Goal: Communication & Community: Answer question/provide support

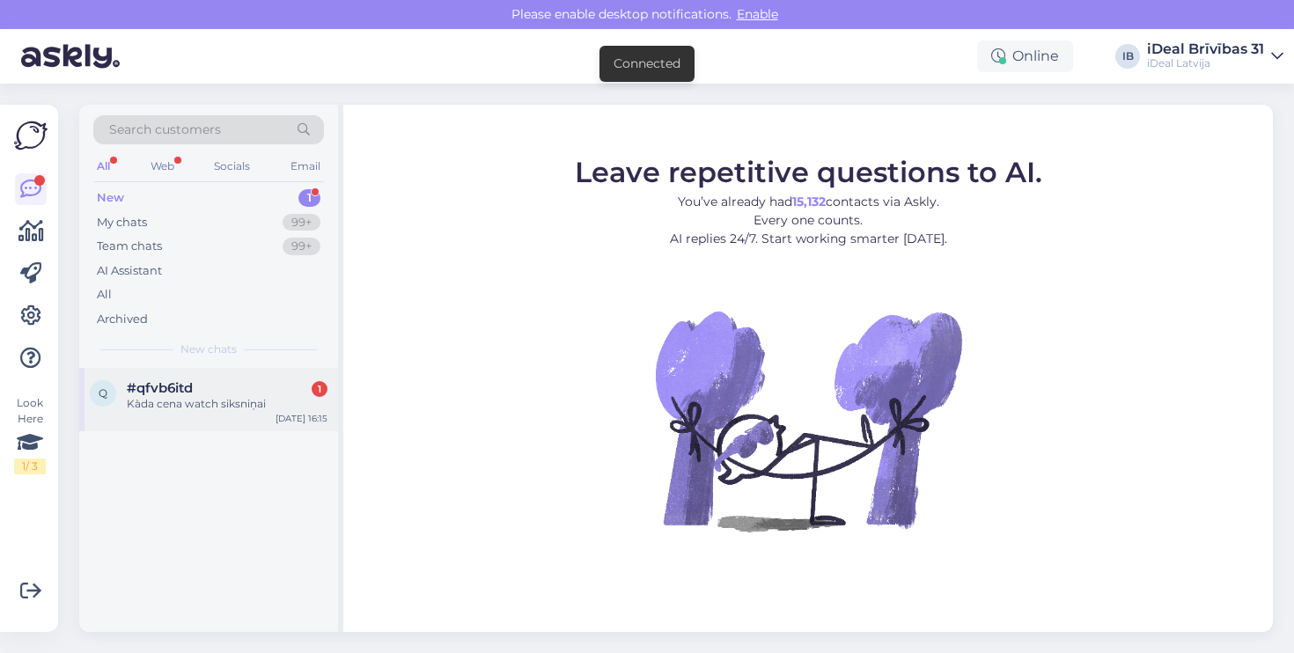
click at [133, 417] on div "q #qfvb6itd 1 Kàda cena watch siksniņai [DATE] 16:15" at bounding box center [208, 399] width 259 height 63
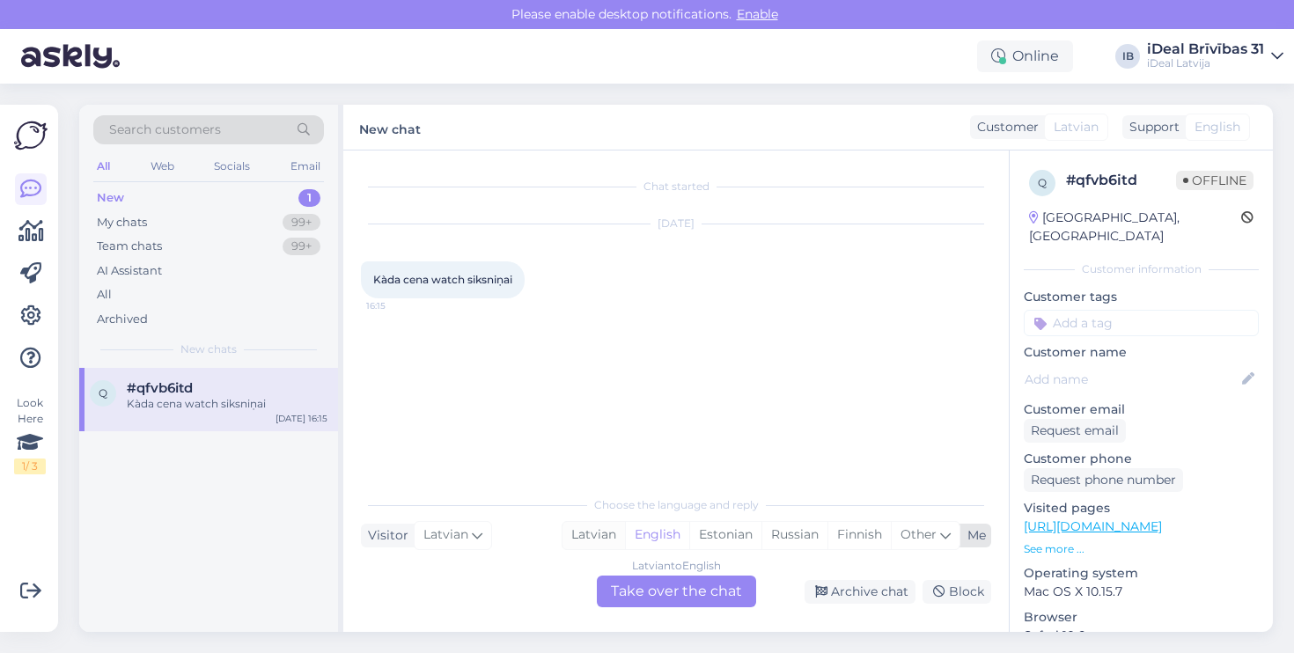
click at [583, 545] on div "Latvian" at bounding box center [593, 535] width 62 height 26
click at [613, 578] on div "Latvian to Latvian Take over the chat" at bounding box center [676, 591] width 159 height 32
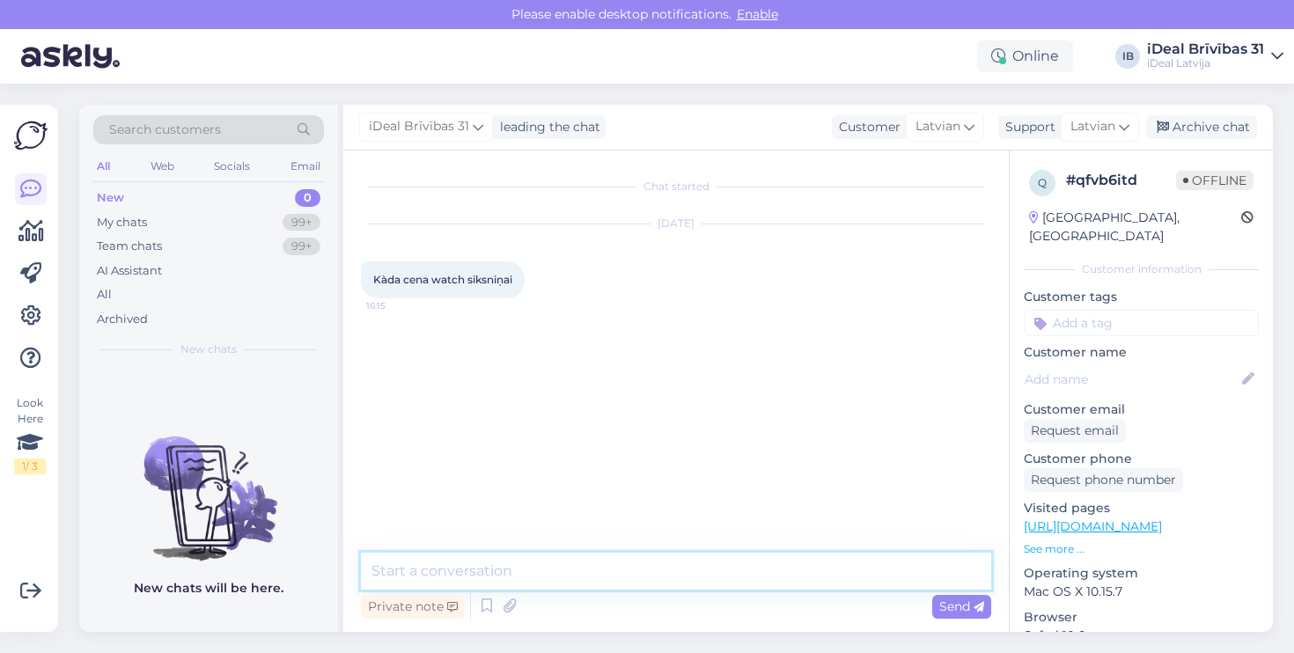
click at [615, 562] on textarea at bounding box center [676, 571] width 630 height 37
type textarea "Labdien! Kāda siksniņa jūs interesē?"
drag, startPoint x: 615, startPoint y: 561, endPoint x: 531, endPoint y: 432, distance: 154.5
click at [535, 442] on div "Chat started [DATE] Kàda cena watch siksniņai 16:15 iDeal Brīvības 31 Labdien! …" at bounding box center [675, 390] width 665 height 481
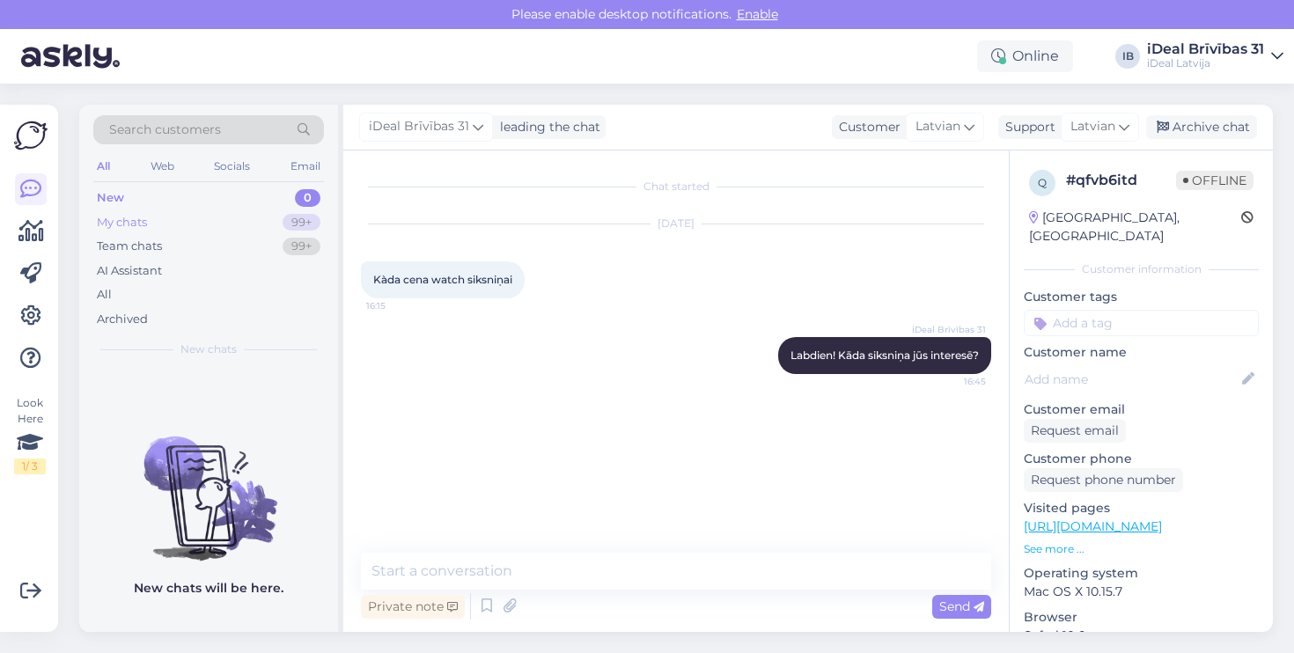
click at [304, 215] on div "99+" at bounding box center [301, 223] width 38 height 18
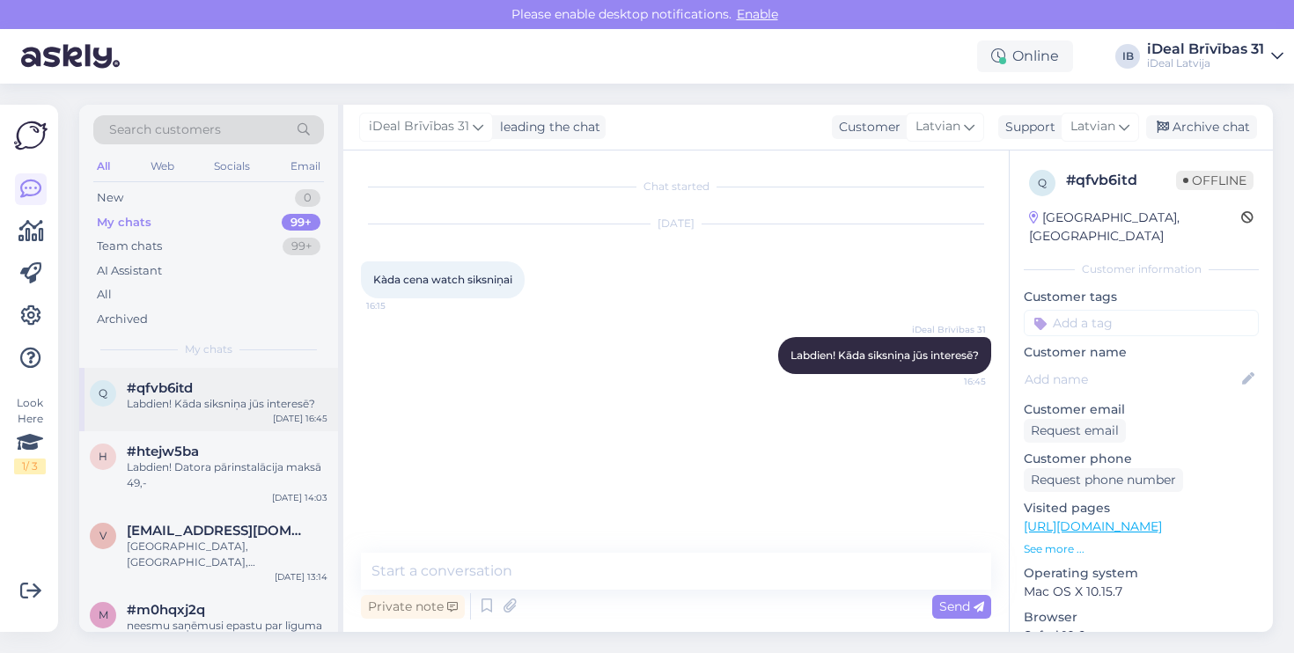
click at [234, 401] on div "Labdien! Kāda siksniņa jūs interesē?" at bounding box center [227, 404] width 201 height 16
click at [235, 465] on div "Labdien! Datora pārinstalācija maksā 49,-" at bounding box center [227, 475] width 201 height 32
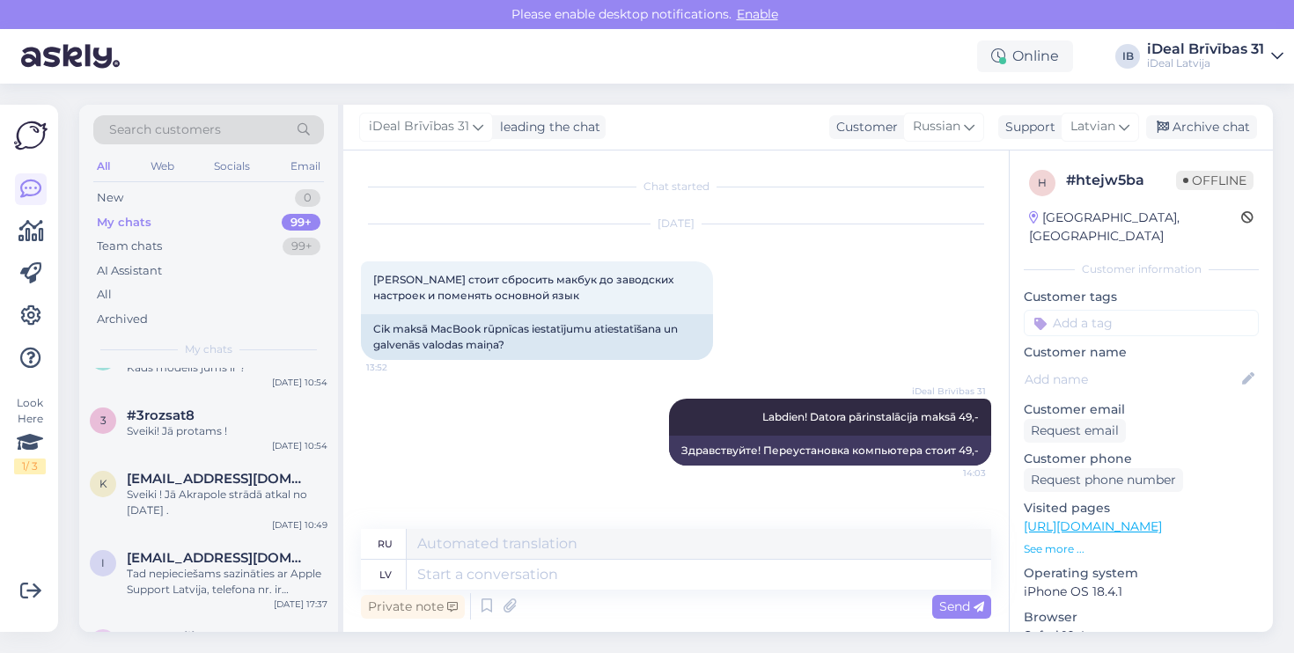
scroll to position [544, 0]
click at [270, 536] on div "k [EMAIL_ADDRESS][DOMAIN_NAME] Sveiki ! Jā Akrapole strādā atkal no [DATE] . [D…" at bounding box center [208, 497] width 259 height 79
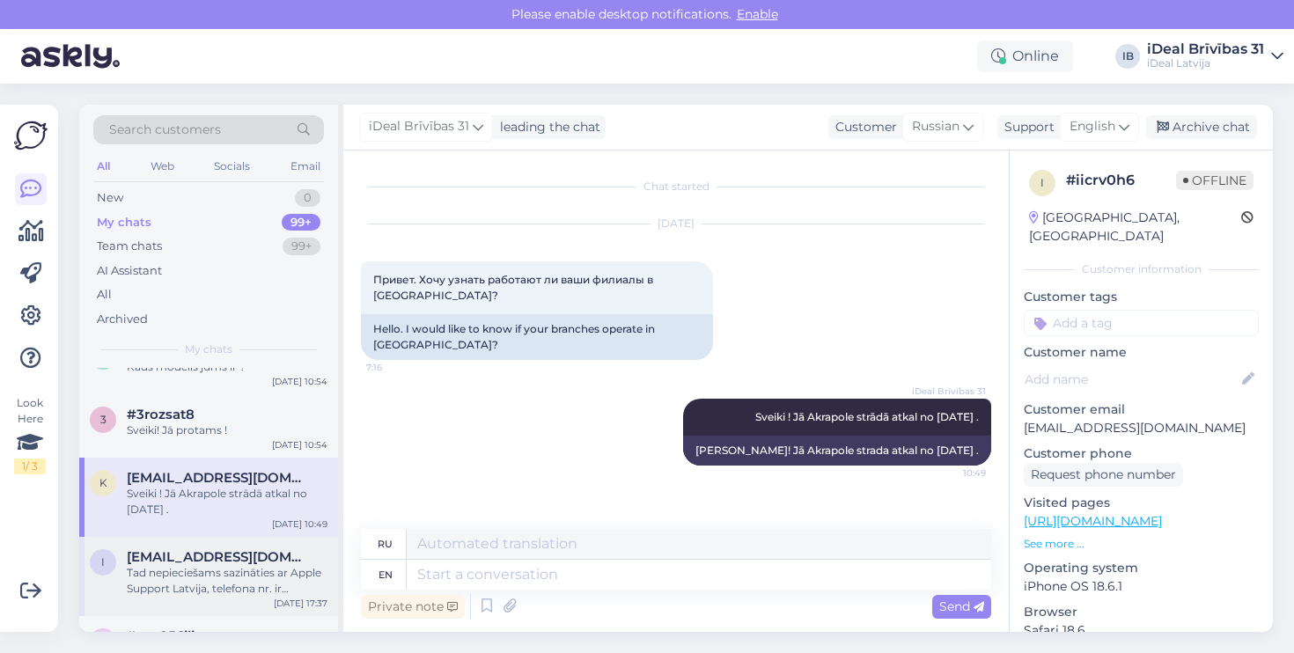
click at [175, 565] on span "[EMAIL_ADDRESS][DOMAIN_NAME]" at bounding box center [218, 557] width 183 height 16
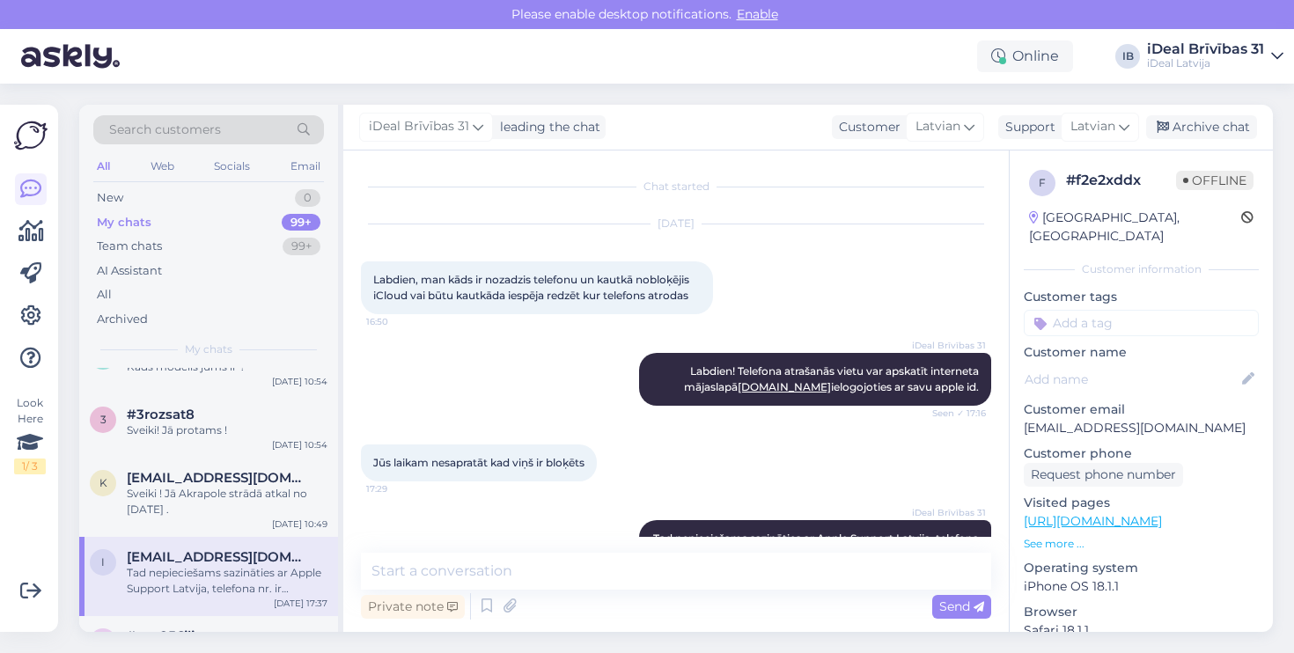
scroll to position [71, 0]
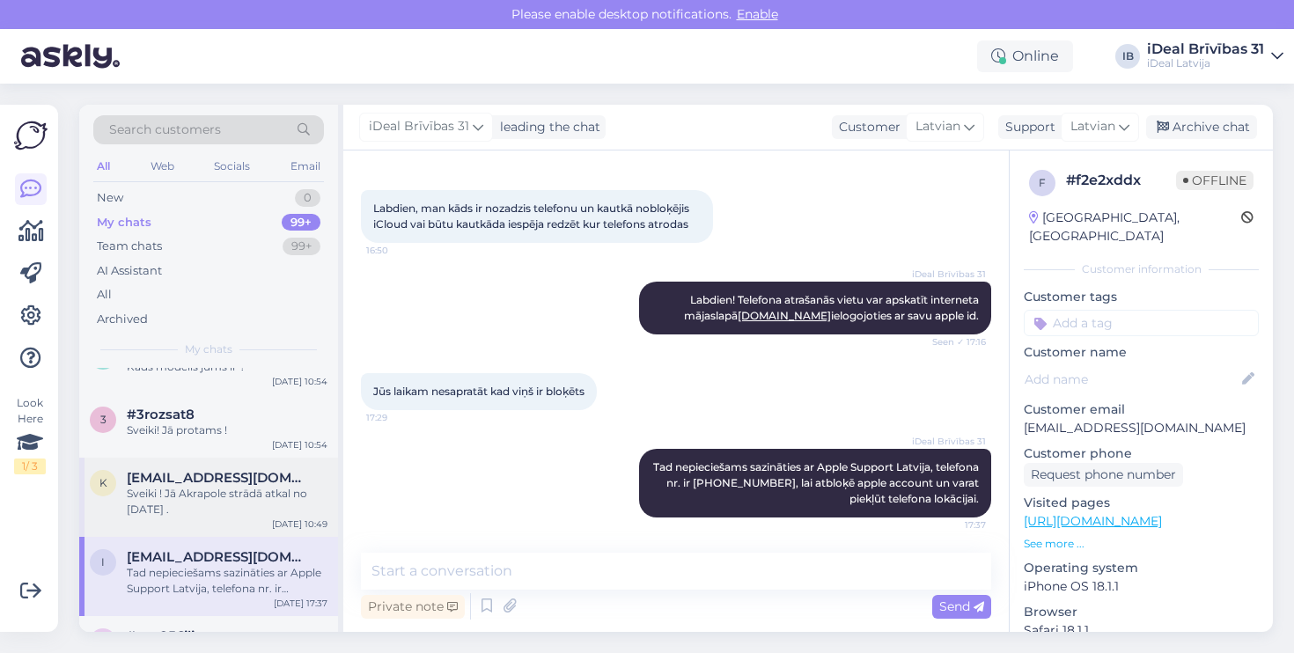
click at [209, 517] on div "Sveiki ! Jā Akrapole strādā atkal no [DATE] ." at bounding box center [227, 502] width 201 height 32
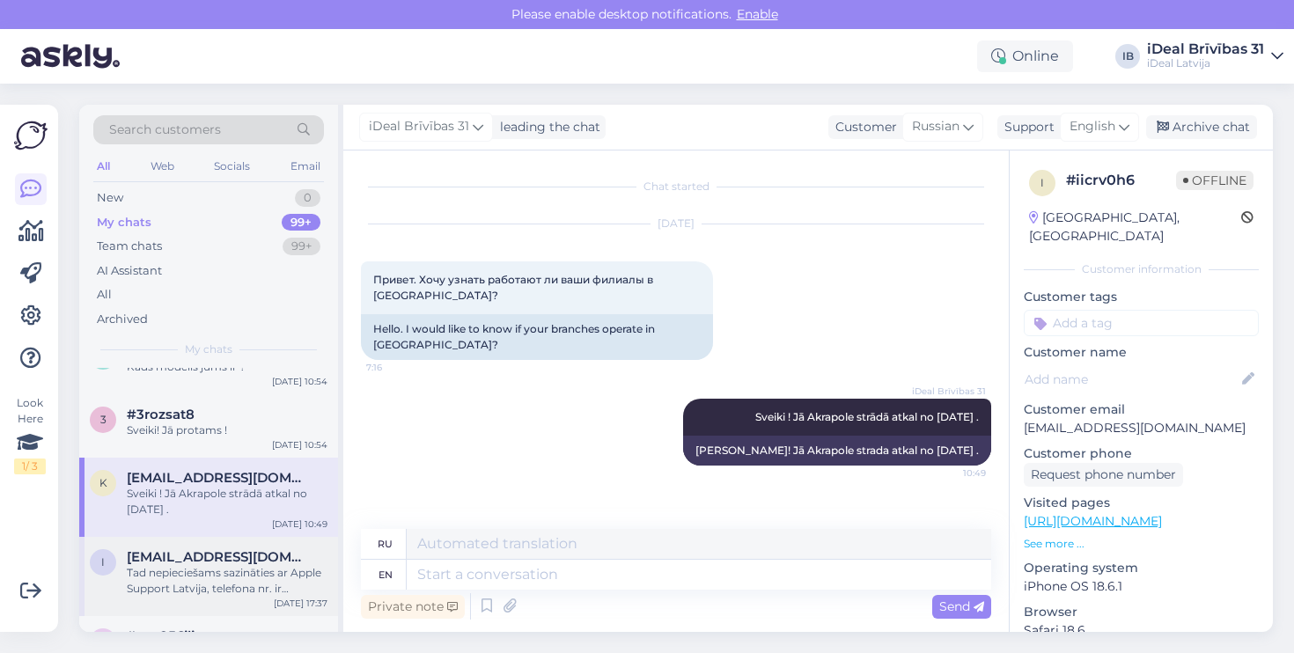
click at [209, 562] on span "[EMAIL_ADDRESS][DOMAIN_NAME]" at bounding box center [218, 557] width 183 height 16
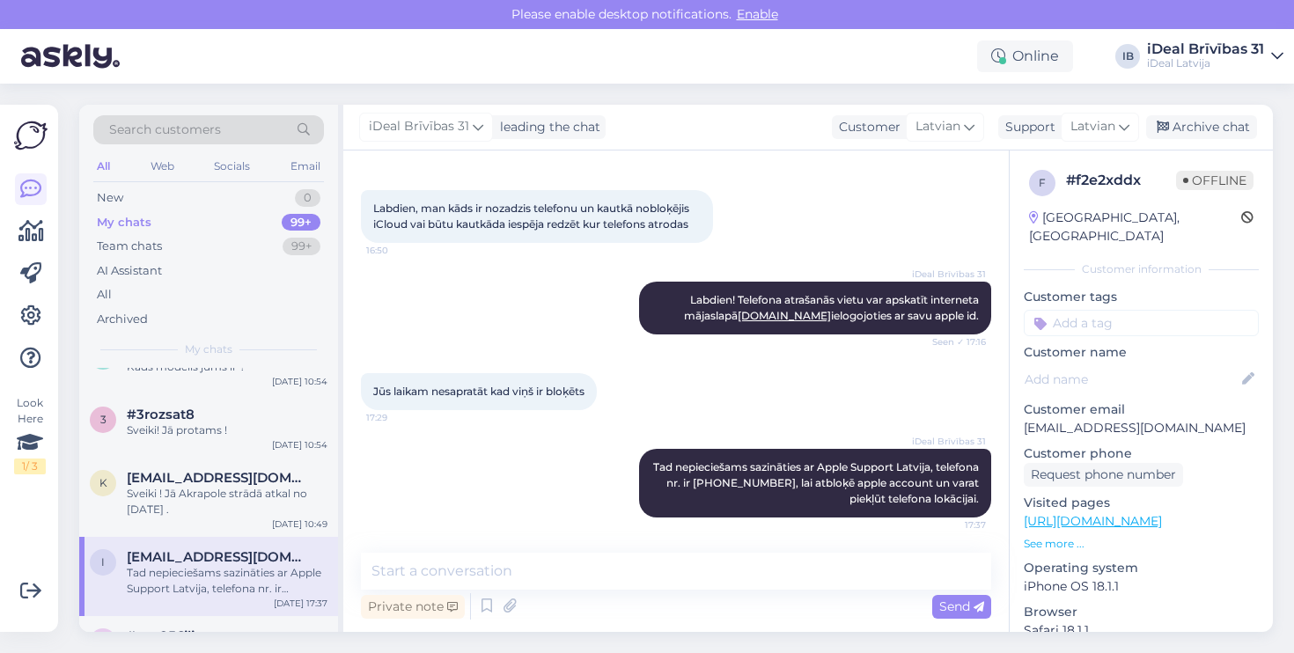
scroll to position [71, 0]
drag, startPoint x: 794, startPoint y: 485, endPoint x: 958, endPoint y: 530, distance: 170.6
click at [958, 517] on div "iDeal Brīvības 31 Tad nepieciešams sazināties ar Apple Support Latvija, telefon…" at bounding box center [815, 483] width 352 height 69
click at [509, 454] on div "iDeal Brīvības 31 Tad nepieciešams sazināties ar Apple Support Latvija, telefon…" at bounding box center [676, 482] width 630 height 107
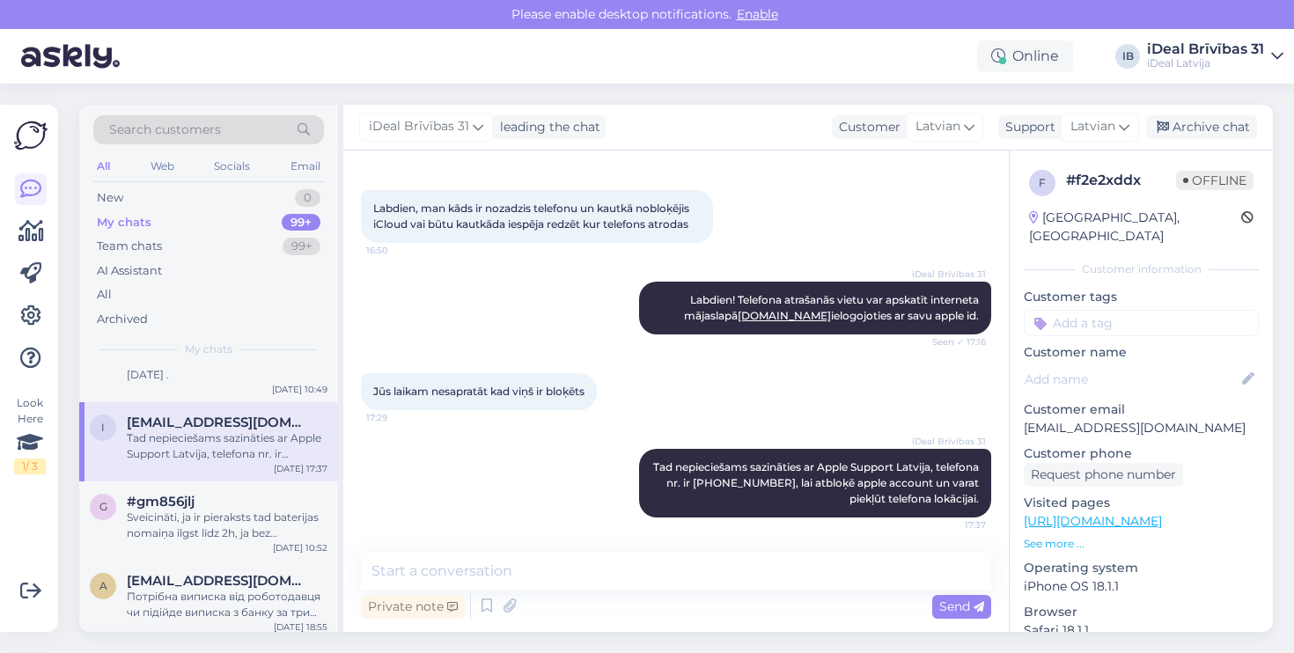
scroll to position [708, 0]
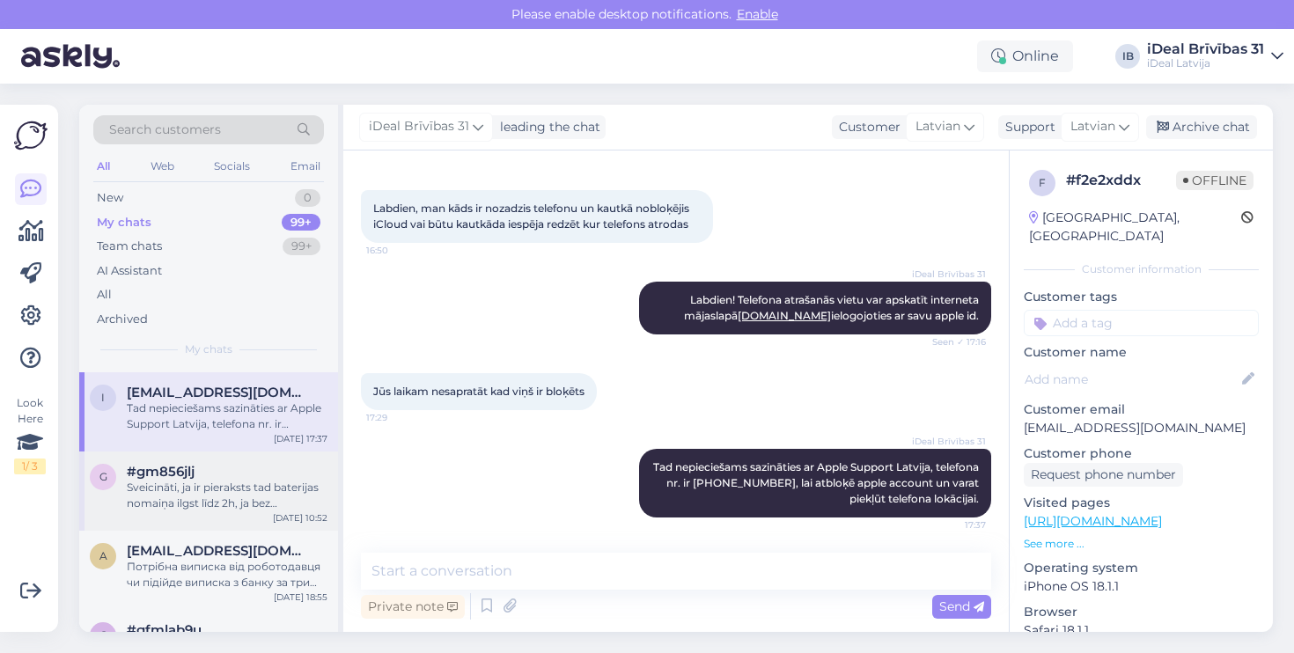
click at [254, 531] on div "g #gm856jlj Sveicināti, ja ir pieraksts tad baterijas nomaiņa ilgst līdz 2h, ja…" at bounding box center [208, 490] width 259 height 79
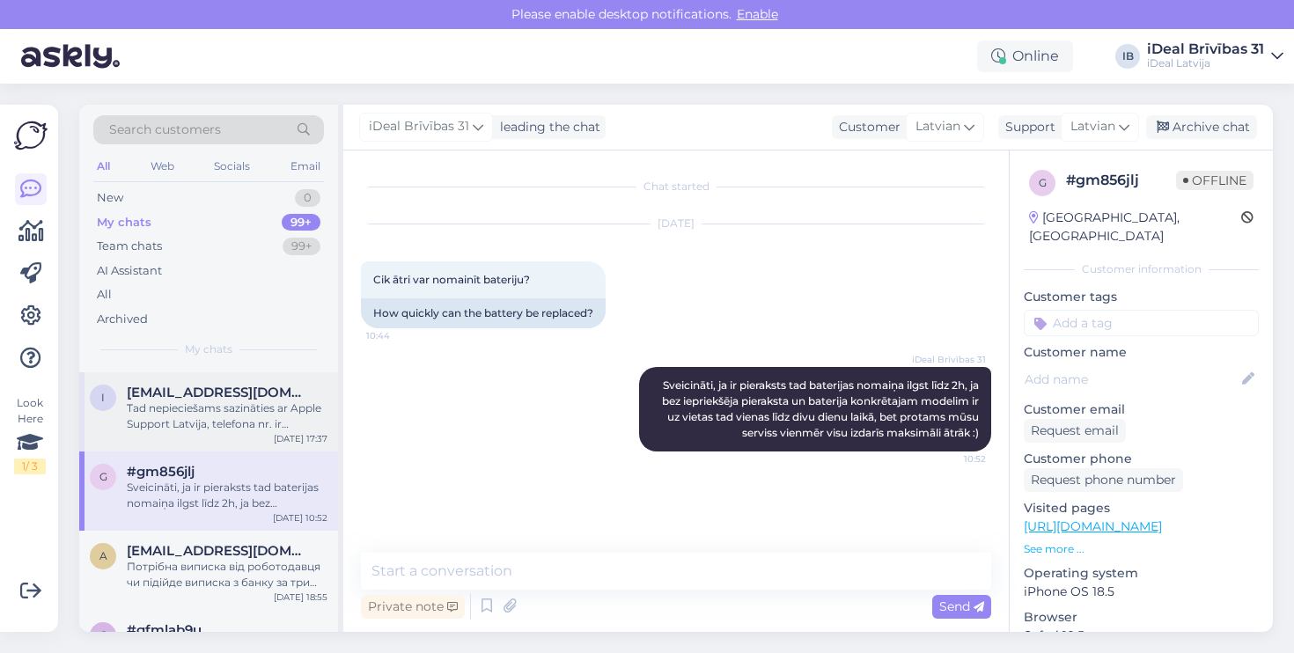
scroll to position [861, 0]
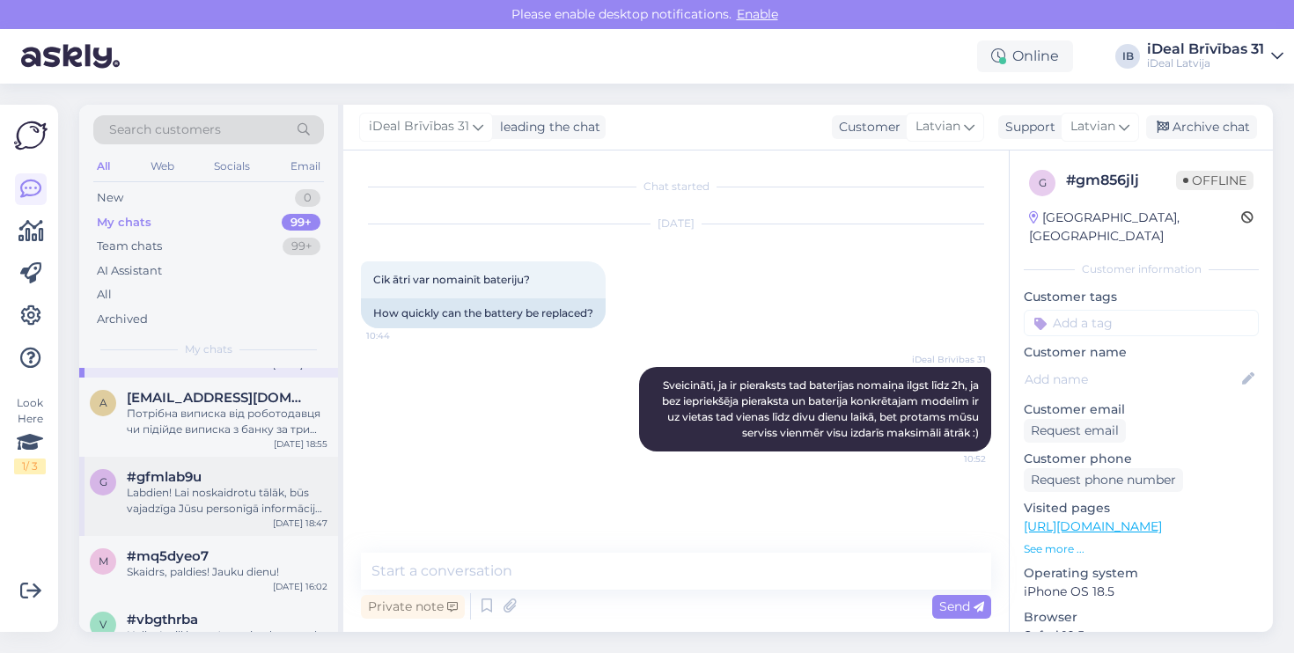
click at [285, 485] on div "#gfmlab9u" at bounding box center [227, 477] width 201 height 16
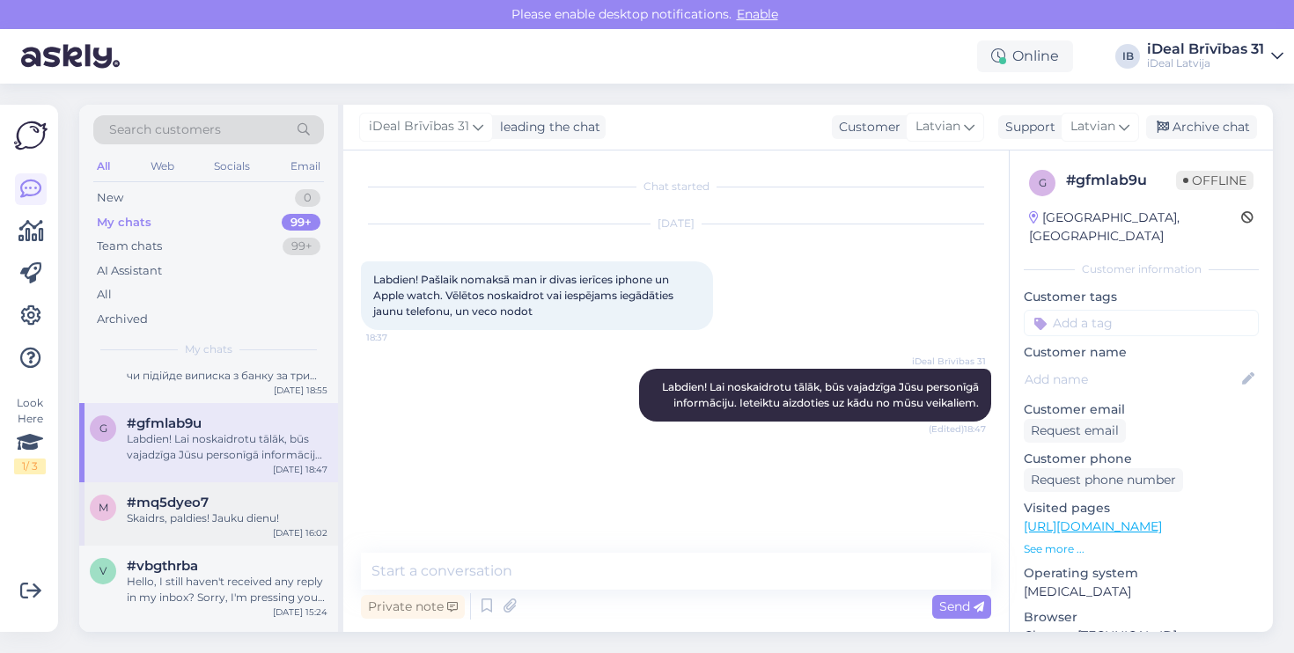
scroll to position [913, 0]
click at [183, 528] on div "Skaidrs, paldies! Jauku dienu!" at bounding box center [227, 520] width 201 height 16
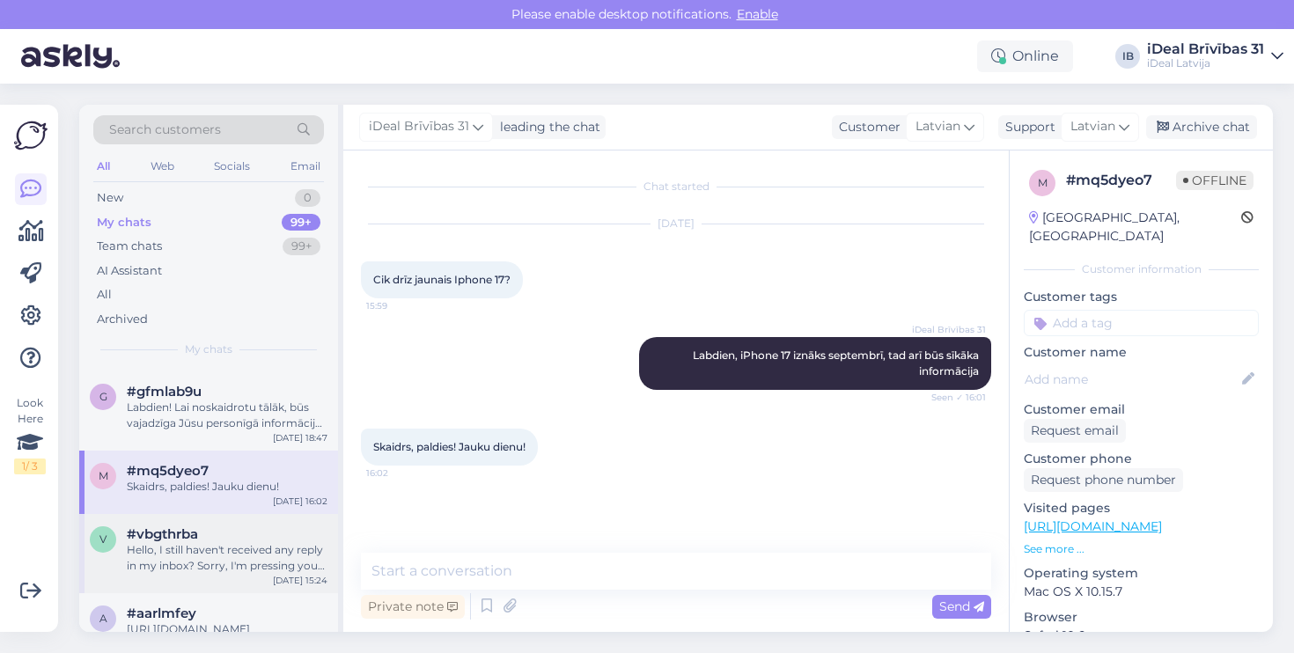
scroll to position [951, 0]
click at [191, 531] on div "v #vbgthrba Hello, I still haven't received any reply in my inbox? Sorry, I'm p…" at bounding box center [208, 548] width 259 height 79
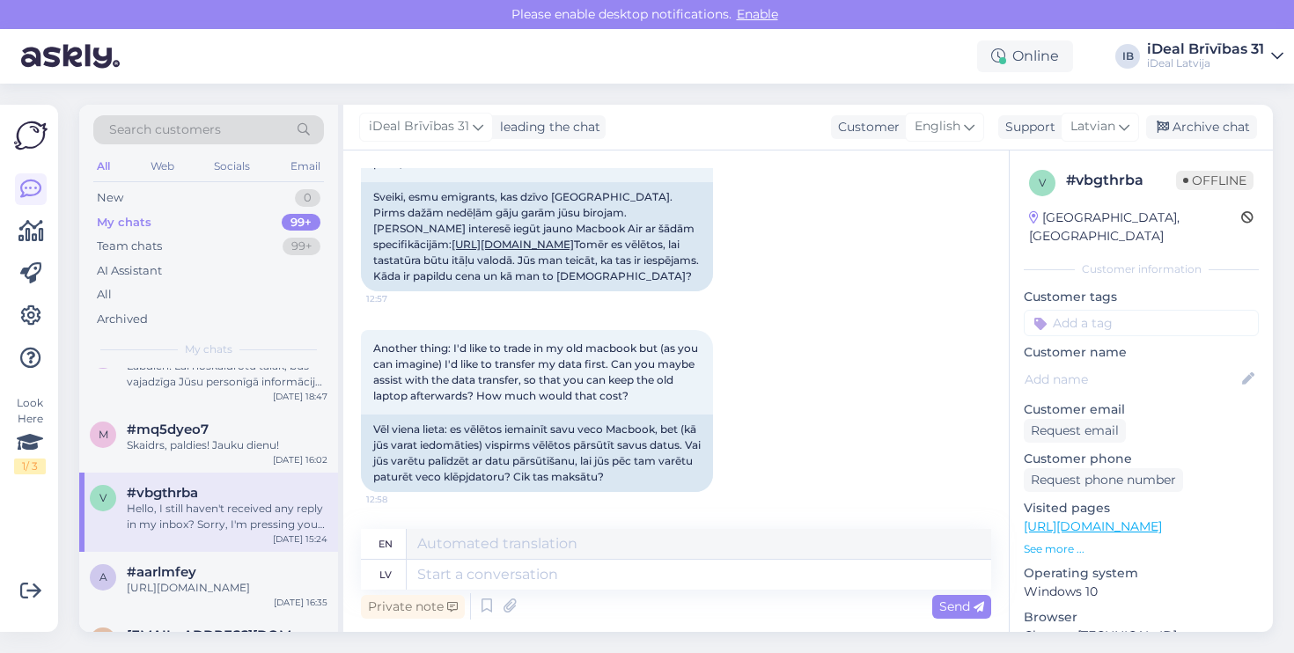
scroll to position [443, 0]
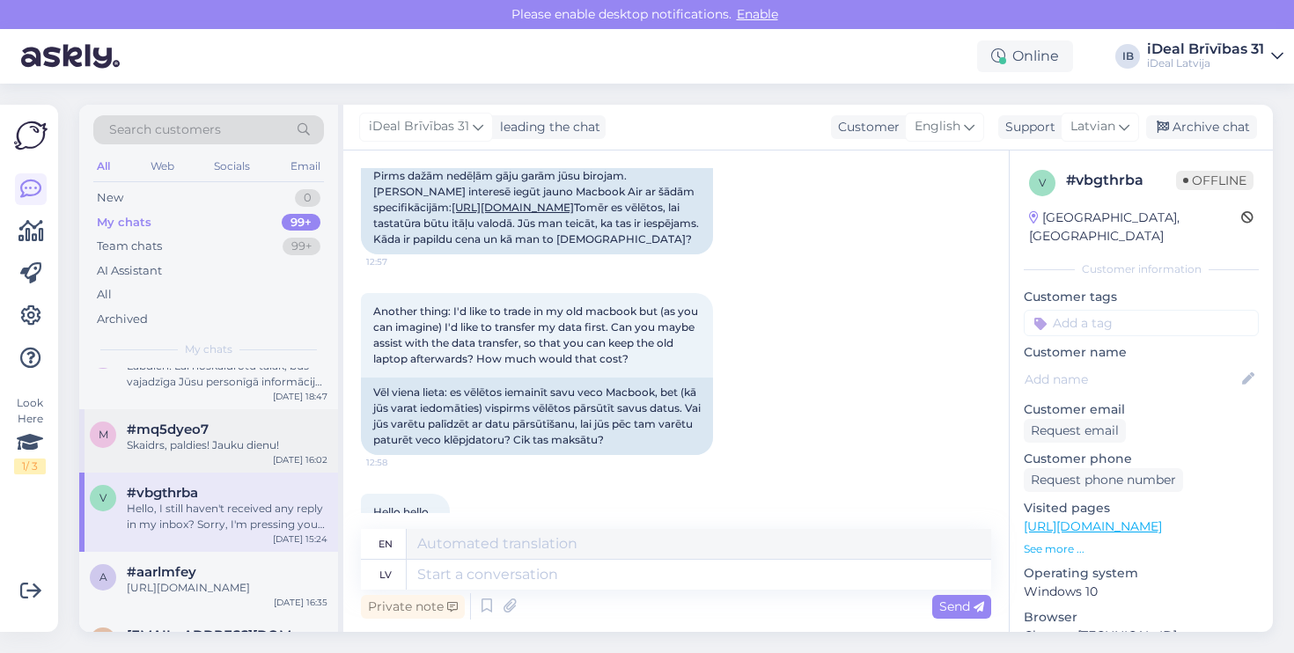
click at [203, 473] on div "m #mq5dyeo7 Skaidrs, paldies! Jauku dienu! [DATE] 16:02" at bounding box center [208, 440] width 259 height 63
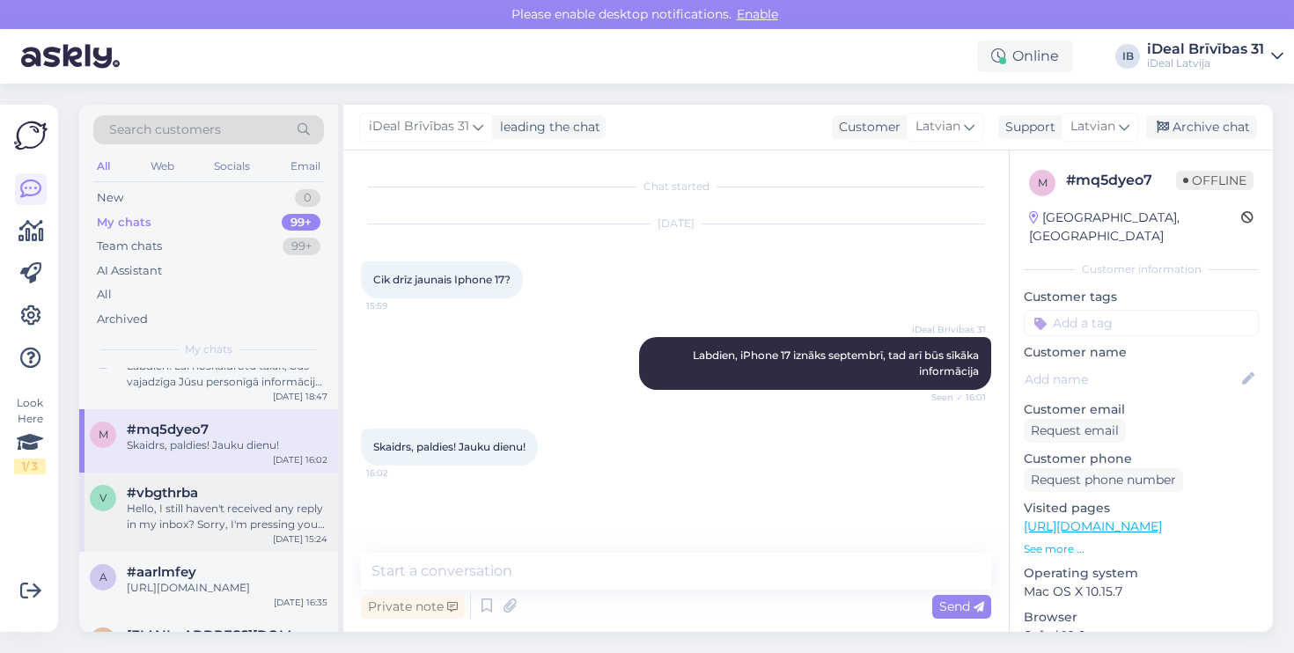
scroll to position [886, 0]
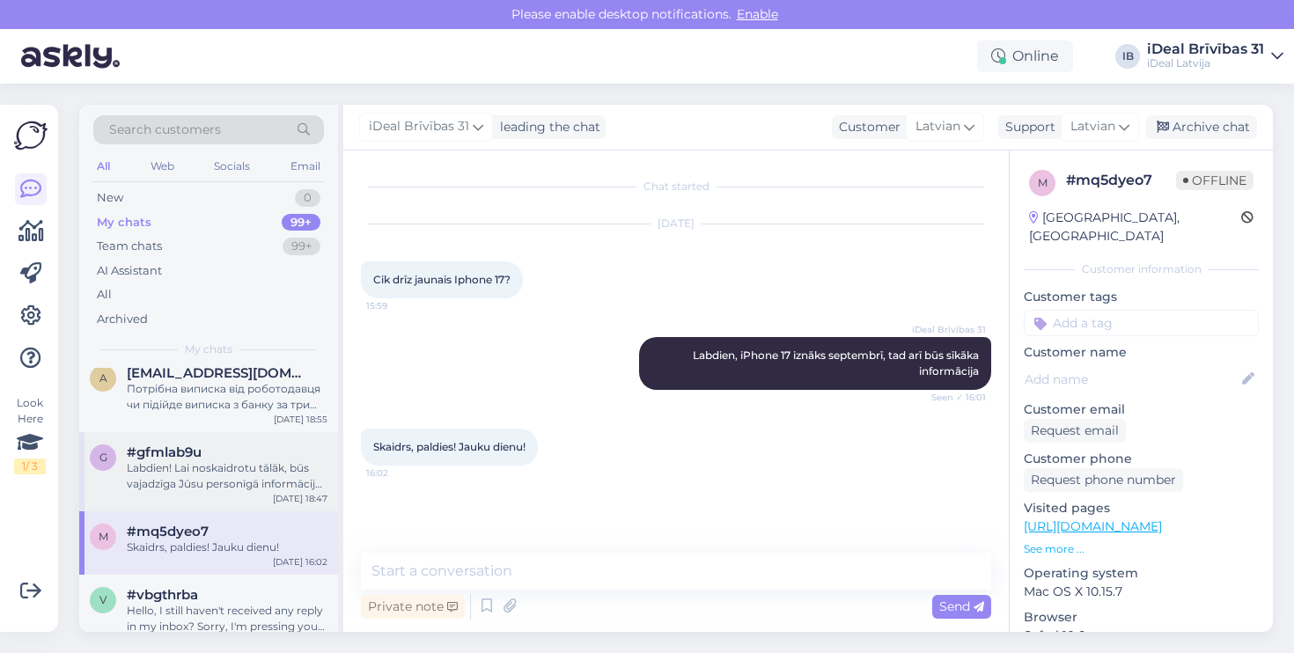
click at [276, 487] on div "Labdien! Lai noskaidrotu tālāk, būs vajadzīga Jūsu personīgā informāciju. Ietei…" at bounding box center [227, 476] width 201 height 32
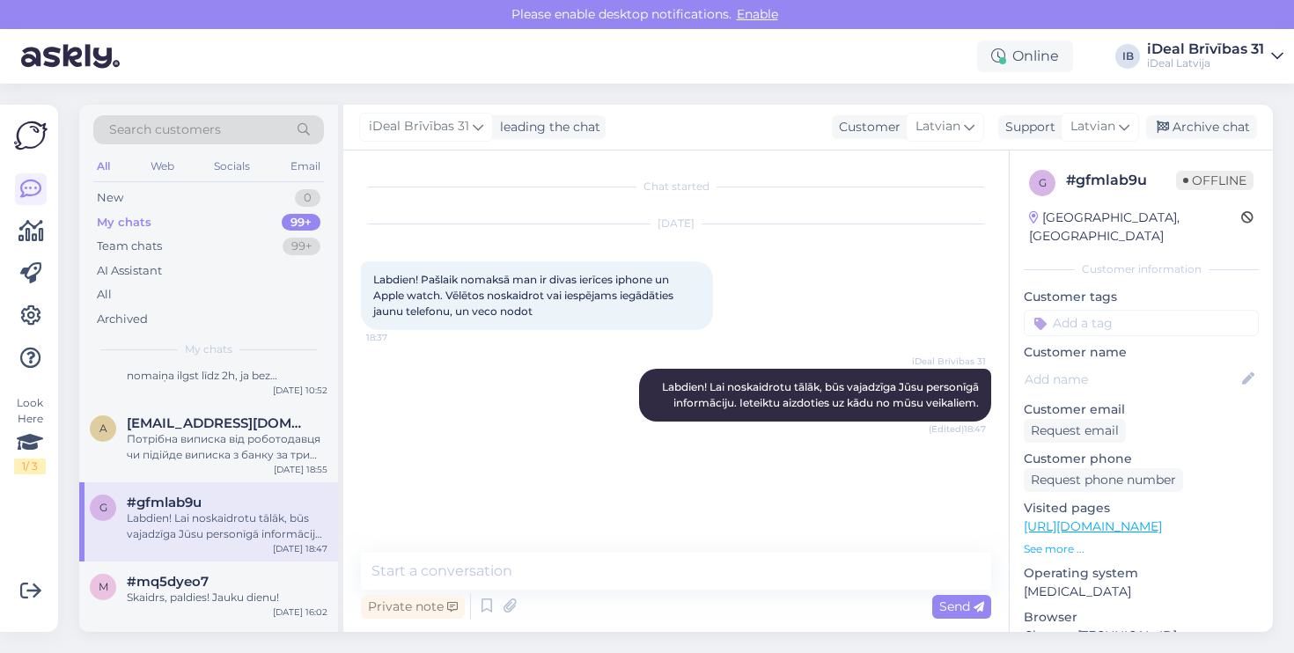
scroll to position [825, 0]
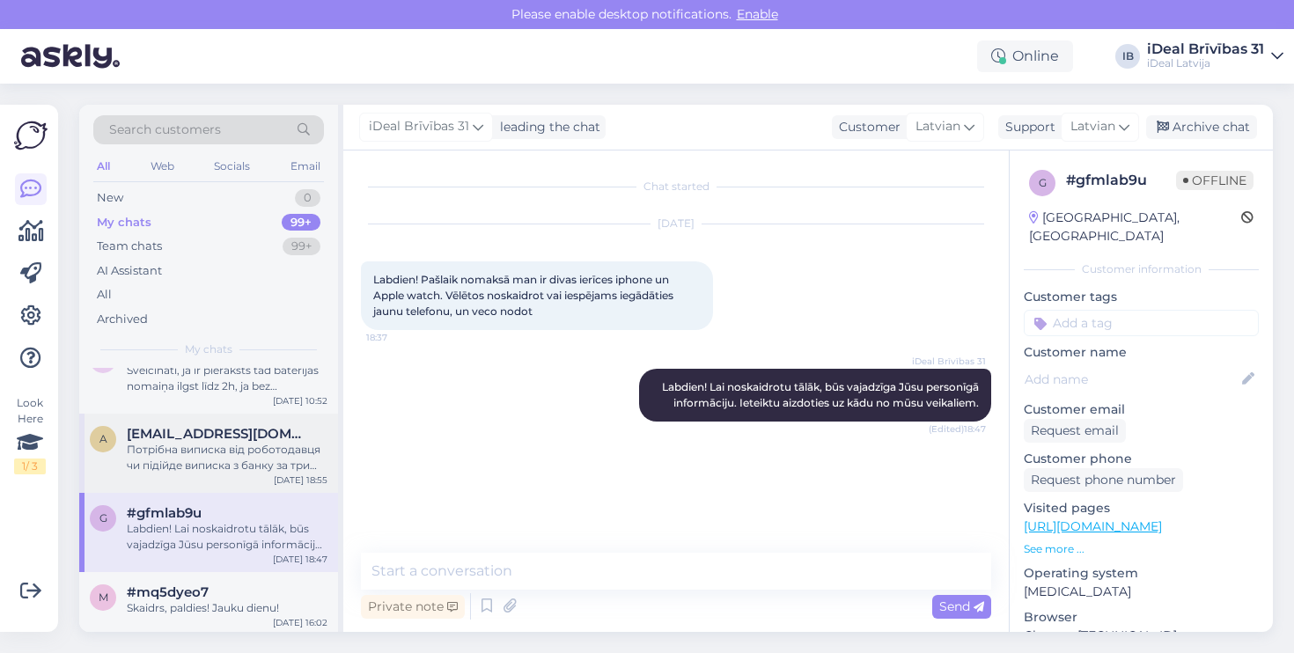
click at [299, 461] on div "Потрібна виписка від роботодавця чи підійде виписка з банку за три місяці?" at bounding box center [227, 458] width 201 height 32
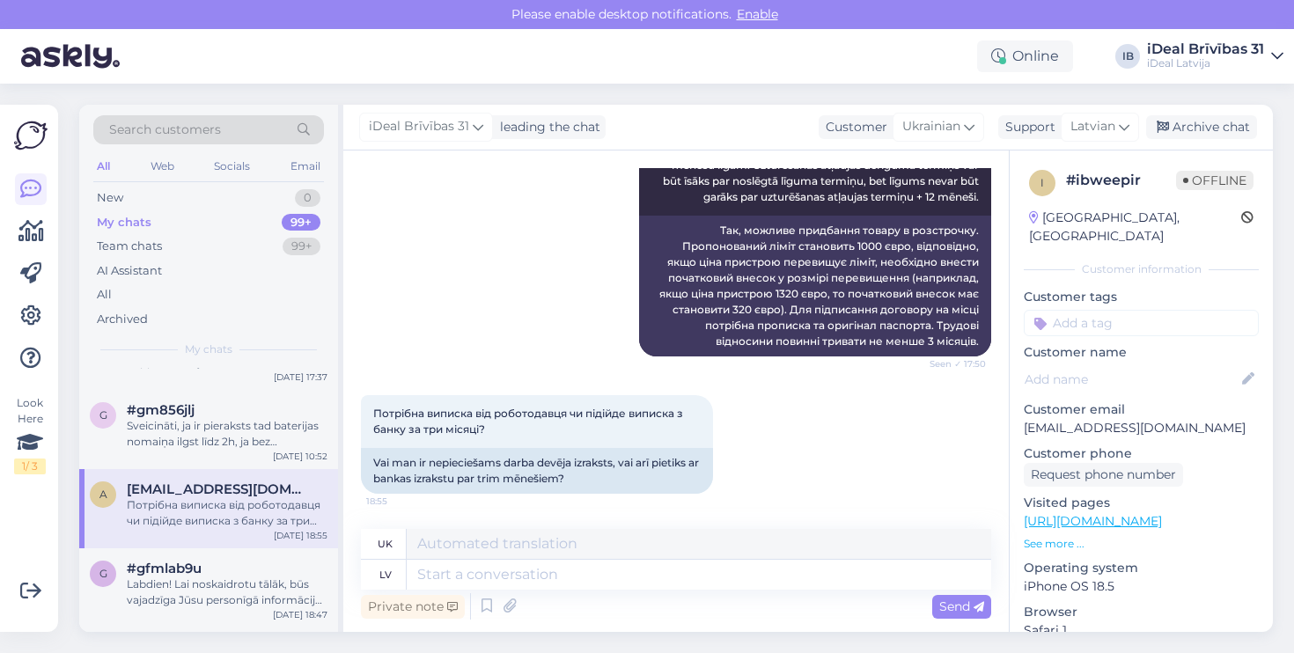
scroll to position [765, 0]
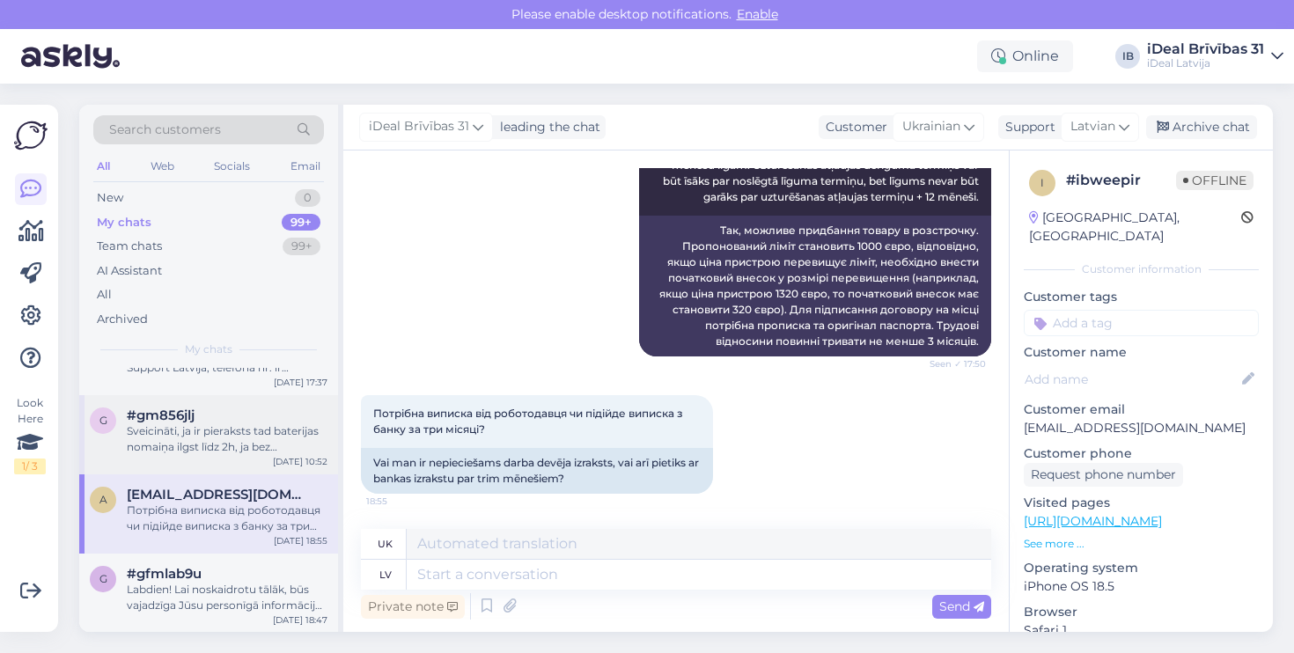
click at [299, 455] on div "Sveicināti, ja ir pieraksts tad baterijas nomaiņa ilgst līdz 2h, ja bez iepriek…" at bounding box center [227, 439] width 201 height 32
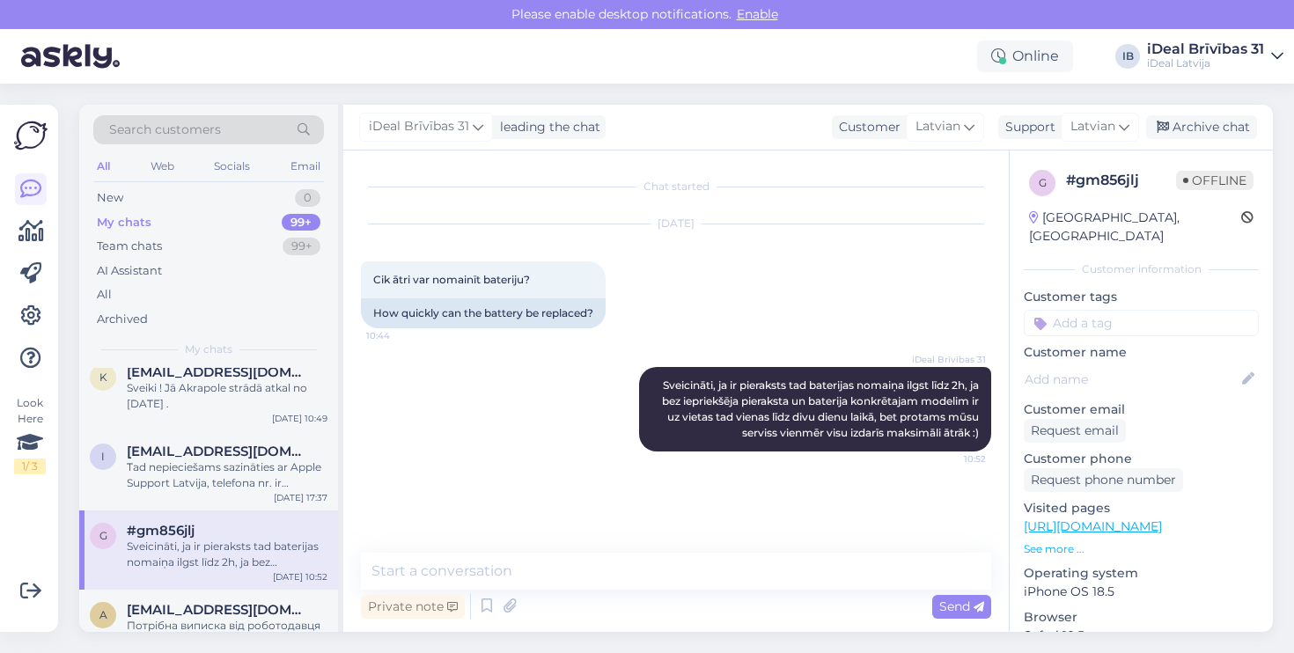
scroll to position [649, 0]
click at [299, 460] on div "[EMAIL_ADDRESS][DOMAIN_NAME]" at bounding box center [227, 452] width 201 height 16
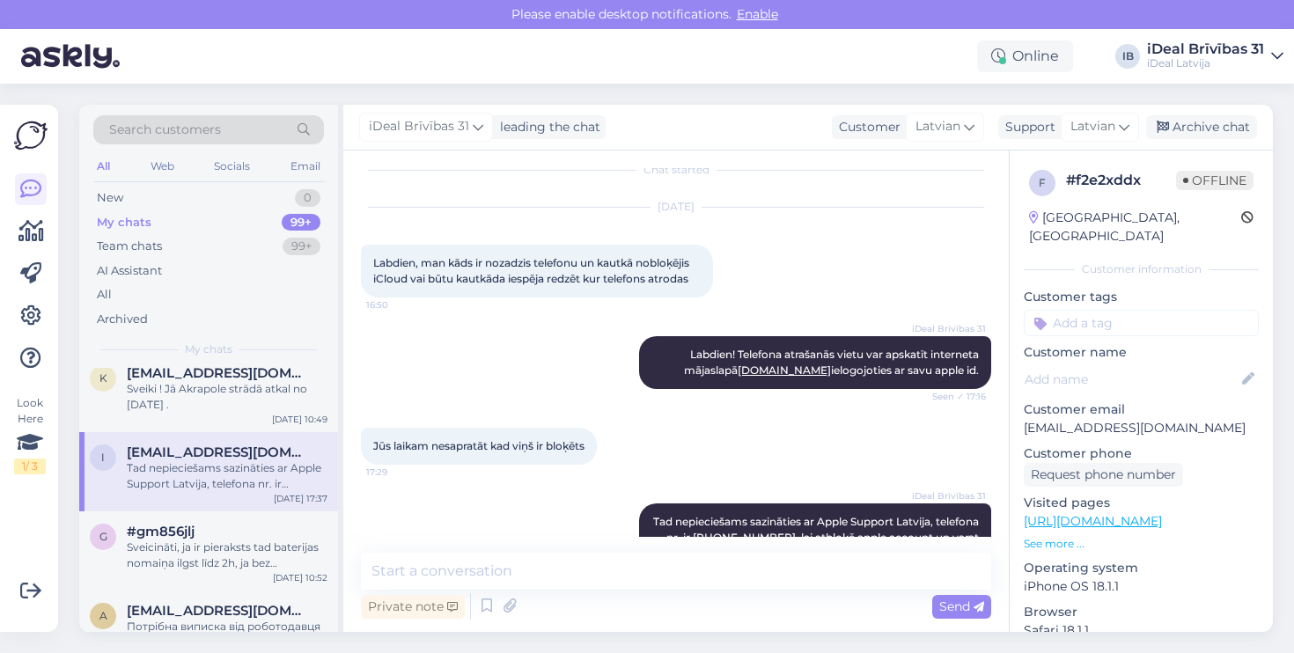
scroll to position [0, 0]
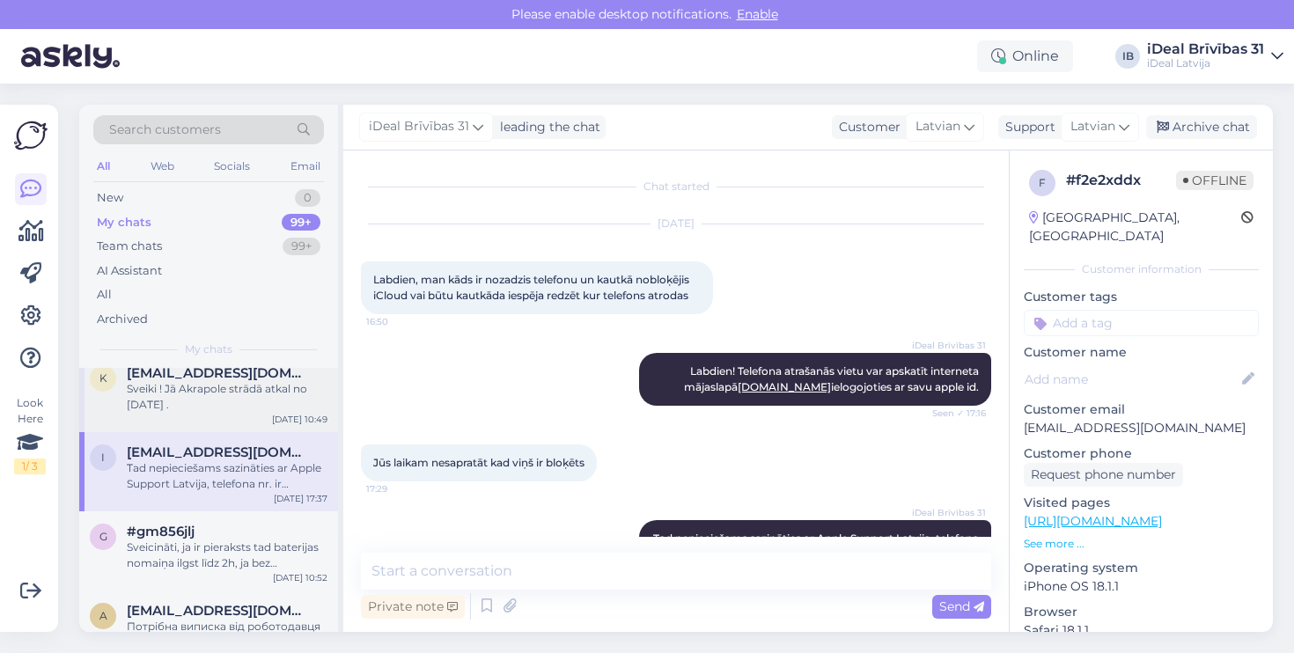
click at [268, 400] on div "Sveiki ! Jā Akrapole strādā atkal no [DATE] ." at bounding box center [227, 397] width 201 height 32
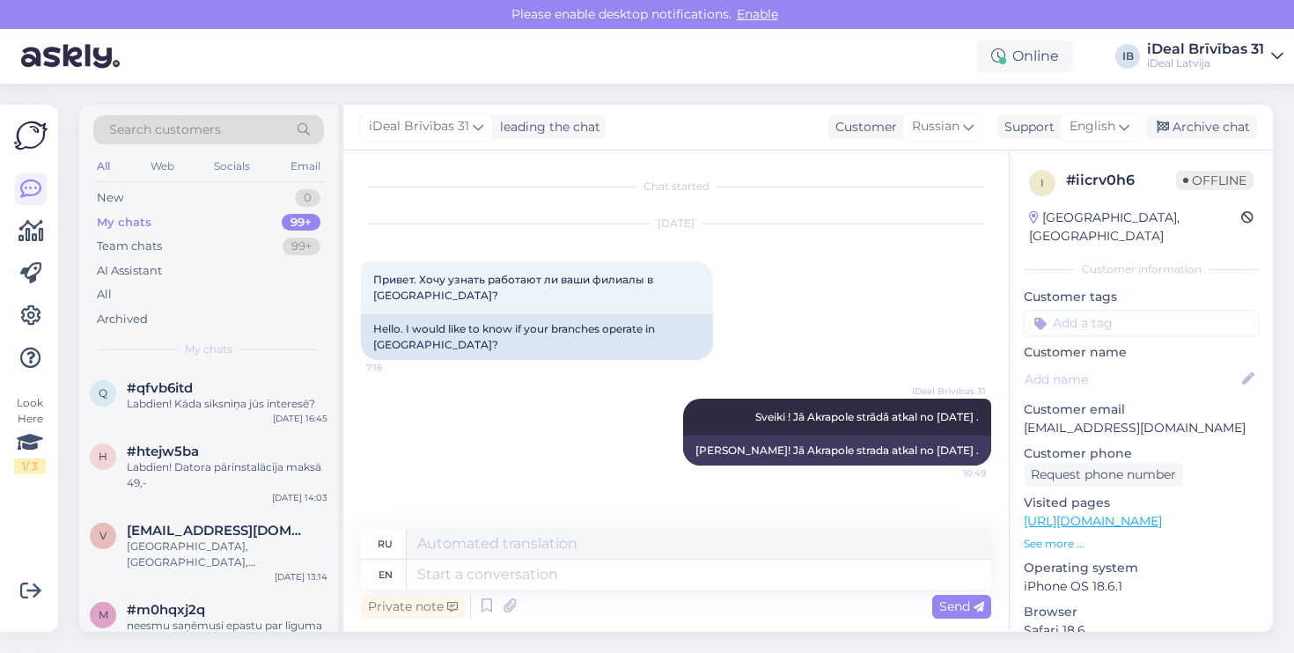
scroll to position [-1, 0]
click at [268, 400] on div "Labdien! Kāda siksniņa jūs interesē?" at bounding box center [227, 404] width 201 height 16
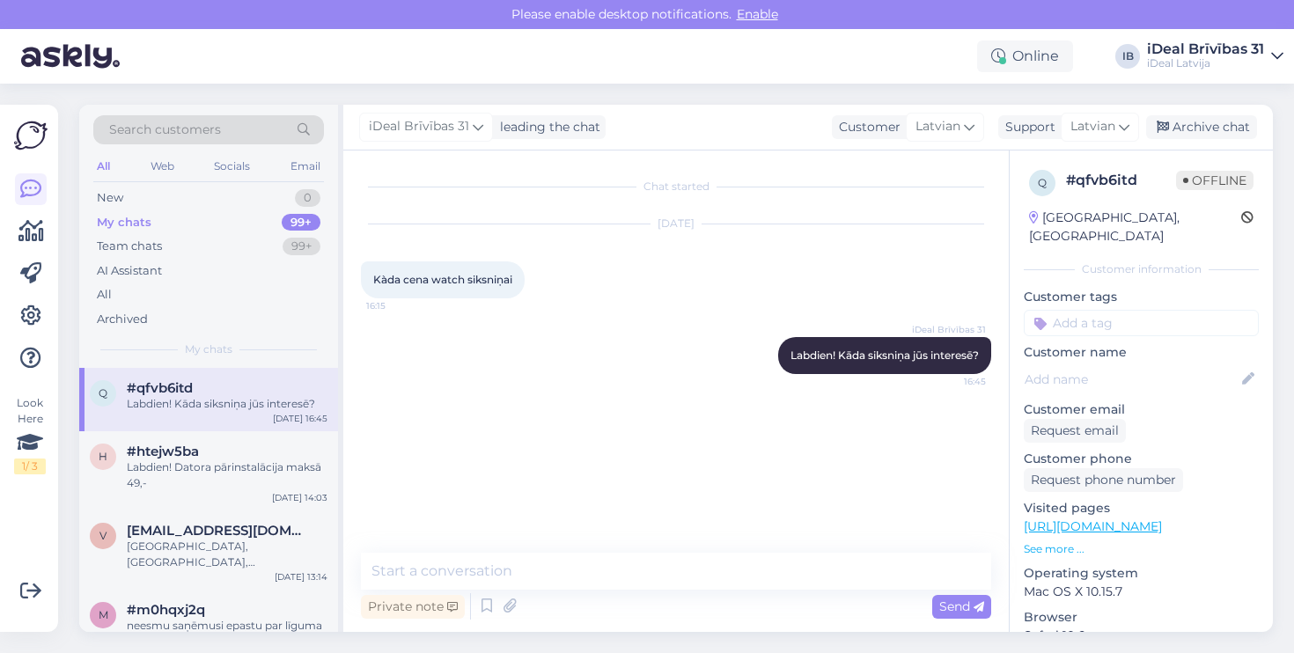
scroll to position [0, 0]
click at [315, 452] on div "#htejw5ba" at bounding box center [227, 451] width 201 height 16
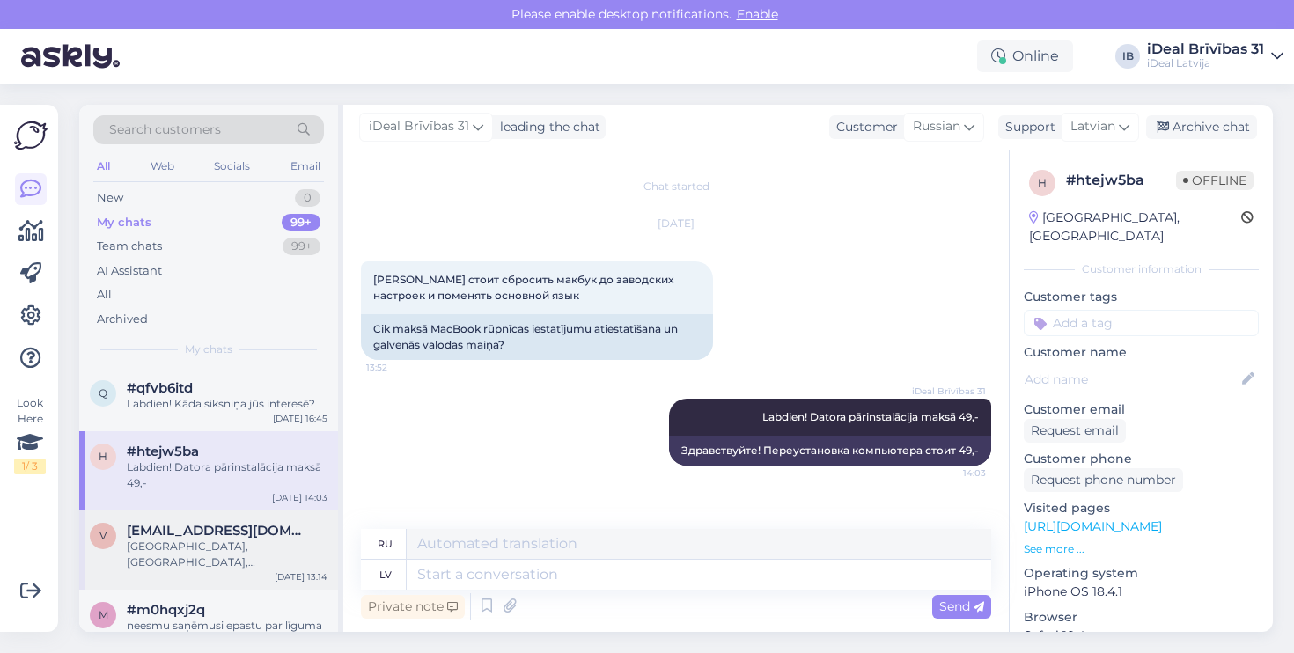
click at [236, 539] on div "[GEOGRAPHIC_DATA], [GEOGRAPHIC_DATA], [GEOGRAPHIC_DATA], [GEOGRAPHIC_DATA] vai …" at bounding box center [227, 555] width 201 height 32
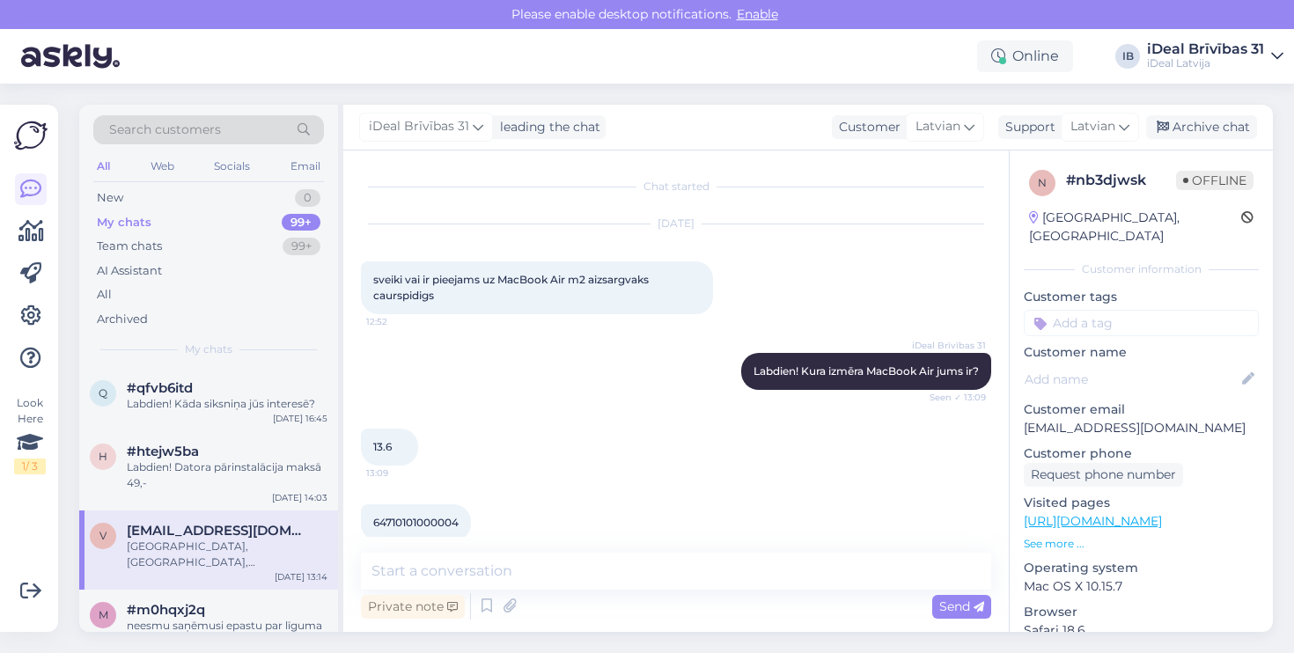
scroll to position [680, 0]
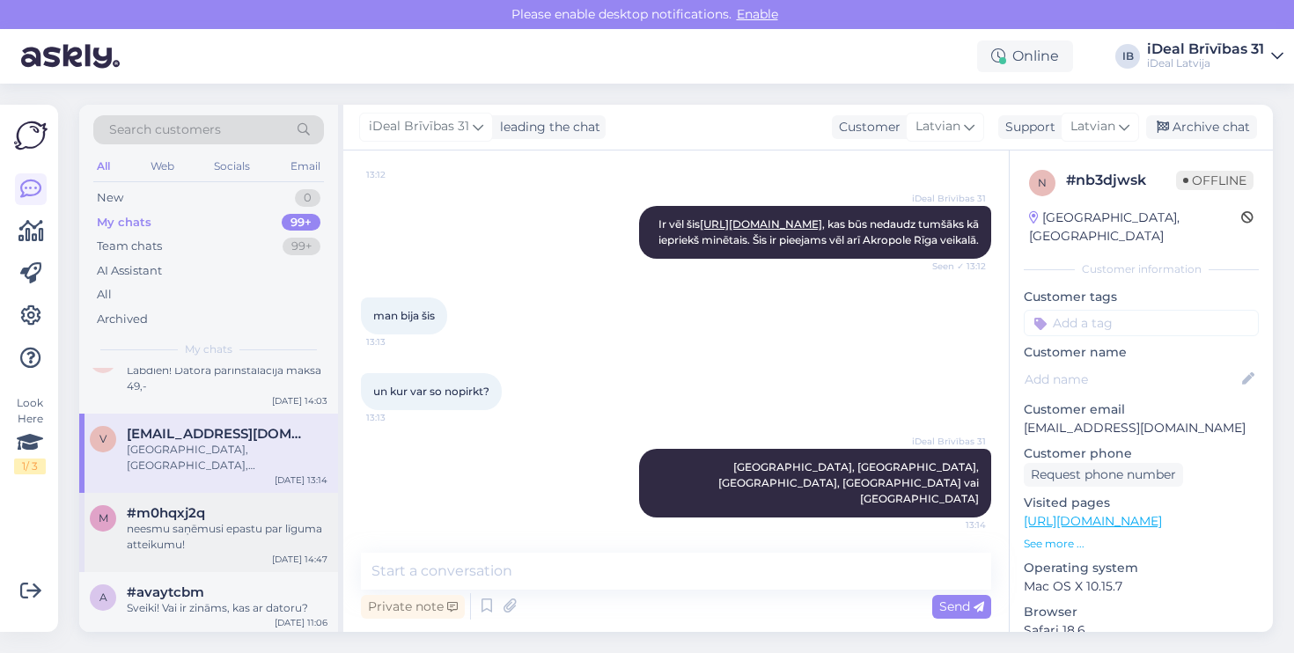
click at [213, 530] on div "neesmu saņēmusi epastu par līguma atteikumu!" at bounding box center [227, 537] width 201 height 32
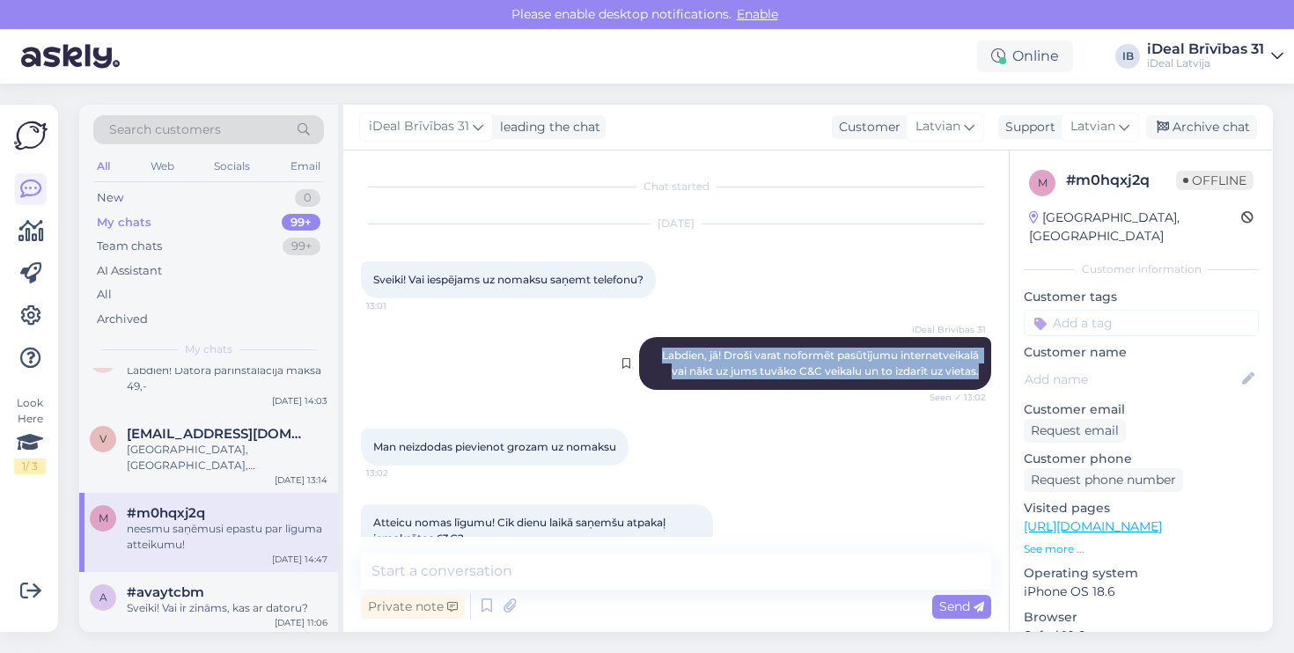
drag, startPoint x: 652, startPoint y: 355, endPoint x: 979, endPoint y: 365, distance: 327.5
click at [979, 365] on div "iDeal Brīvības 31 Labdien, jā! Droši varat noformēt pasūtījumu internetveikalā …" at bounding box center [815, 363] width 352 height 53
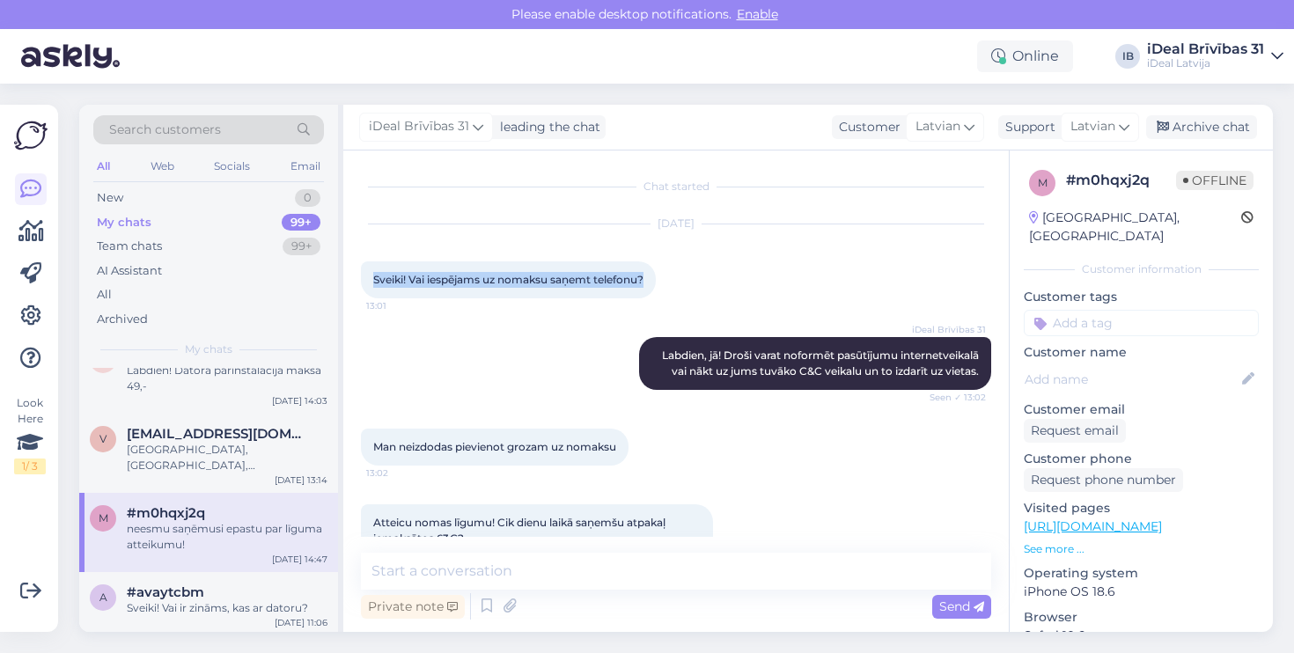
drag, startPoint x: 370, startPoint y: 279, endPoint x: 691, endPoint y: 284, distance: 320.3
click at [692, 284] on div "[DATE] Sveiki! Vai iespējams uz nomaksu saņemt telefonu? 13:01" at bounding box center [676, 261] width 630 height 113
click at [691, 284] on div "[DATE] Sveiki! Vai iespējams uz nomaksu saņemt telefonu? 13:01" at bounding box center [676, 261] width 630 height 113
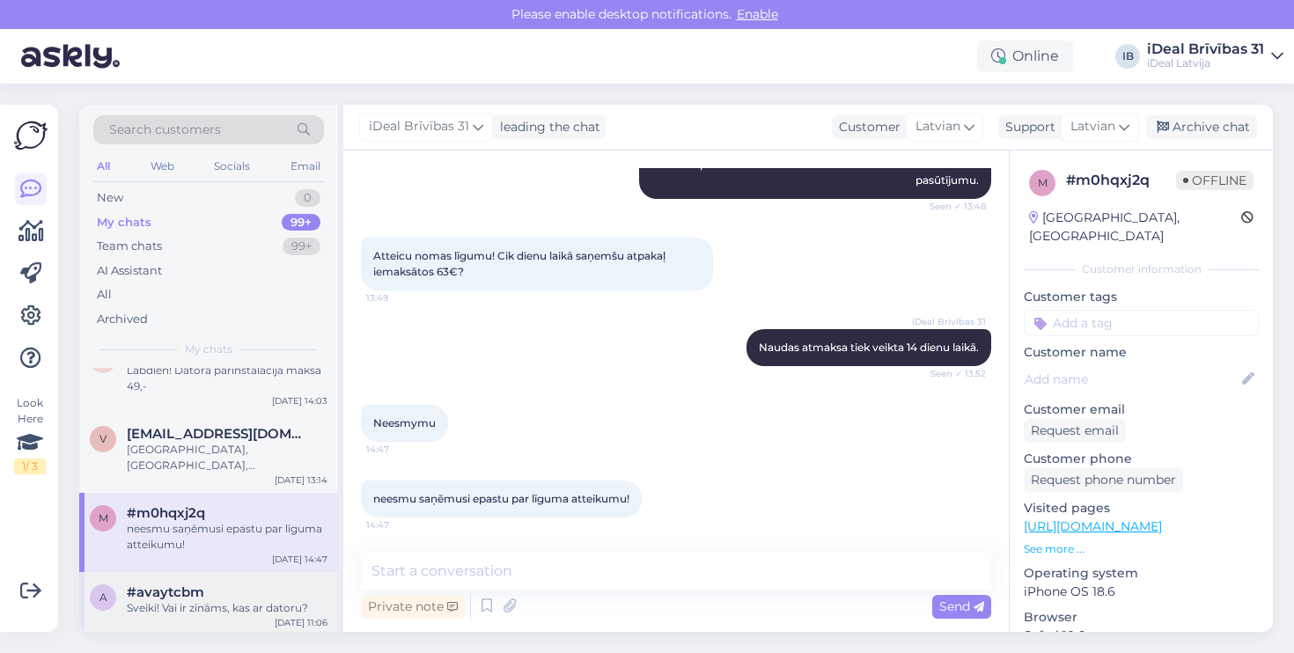
click at [121, 592] on div "a #avaytcbm Sveiki! Vai ir zināms, kas ar datoru?" at bounding box center [209, 600] width 238 height 32
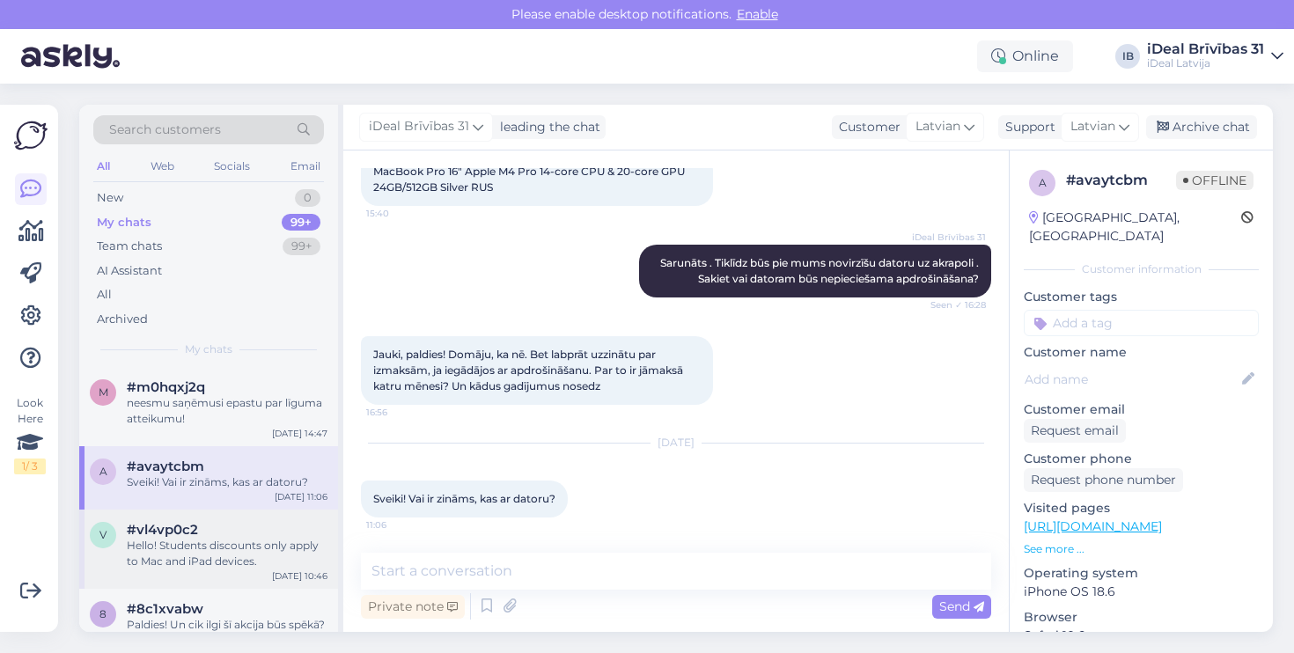
click at [186, 570] on div "v #vl4vp0c2 Hello! Students discounts only apply to Mac and iPad devices. [DATE…" at bounding box center [208, 548] width 259 height 79
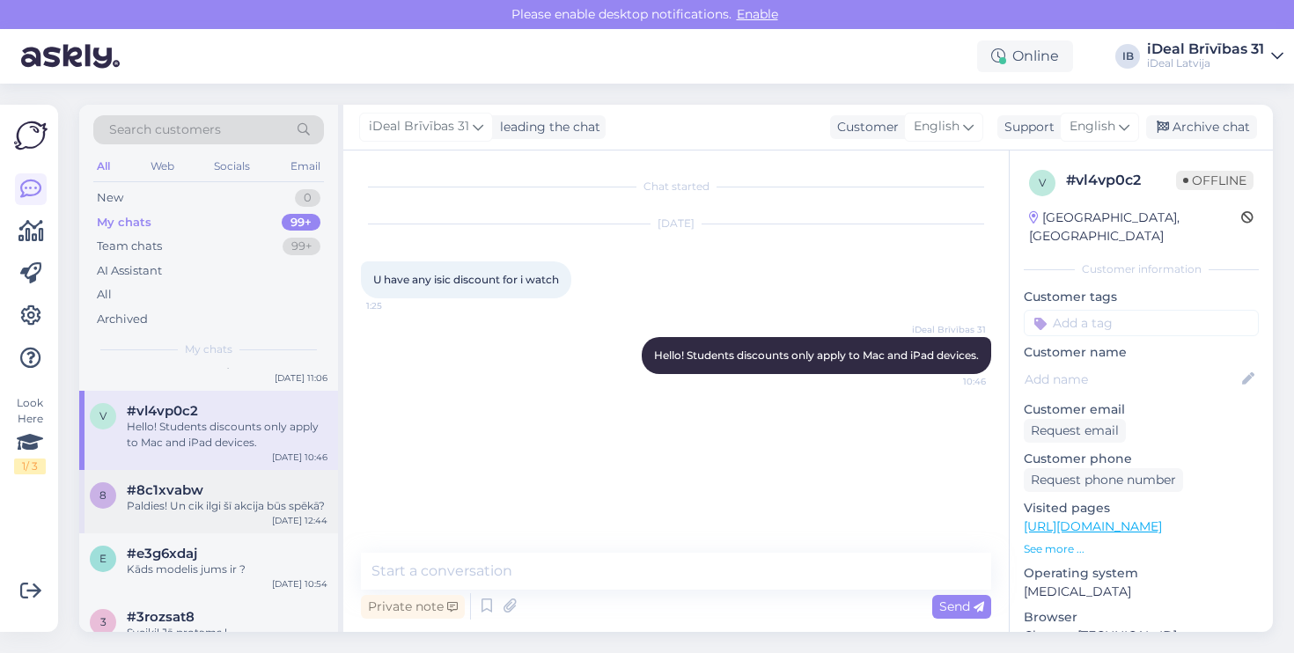
click at [227, 502] on div "Paldies! Un cik ilgi šī akcija būs spēkā?" at bounding box center [227, 506] width 201 height 16
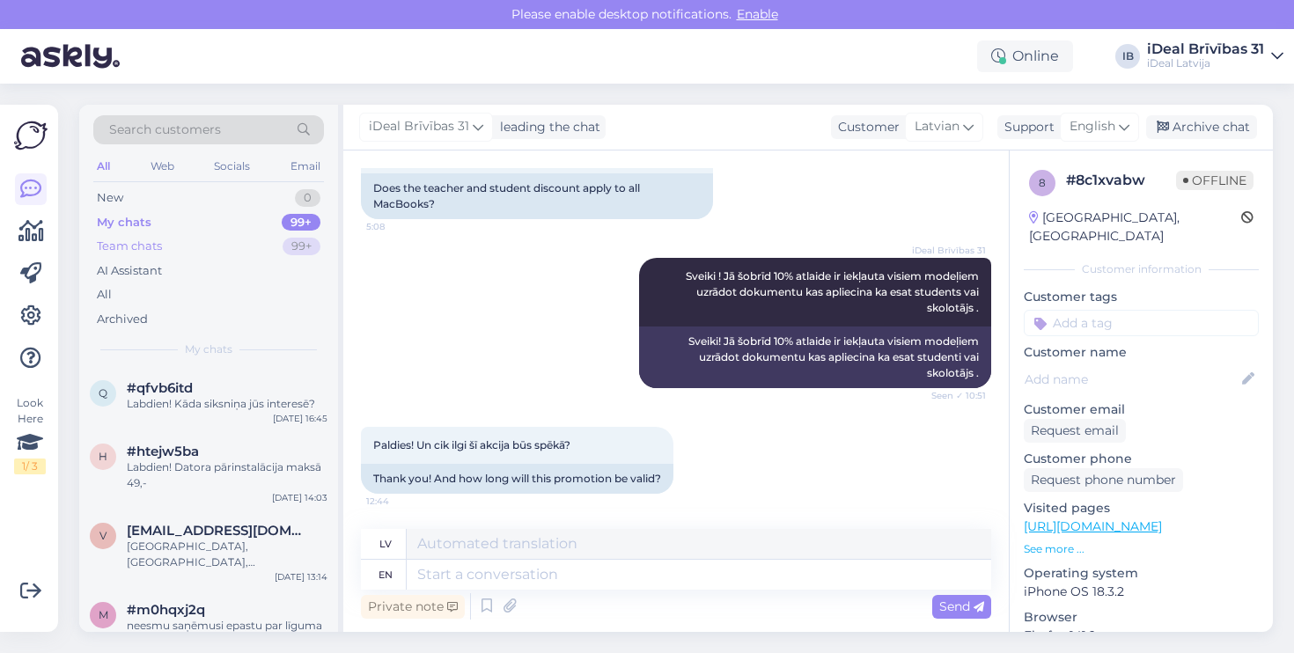
click at [180, 251] on div "Team chats 99+" at bounding box center [208, 246] width 231 height 25
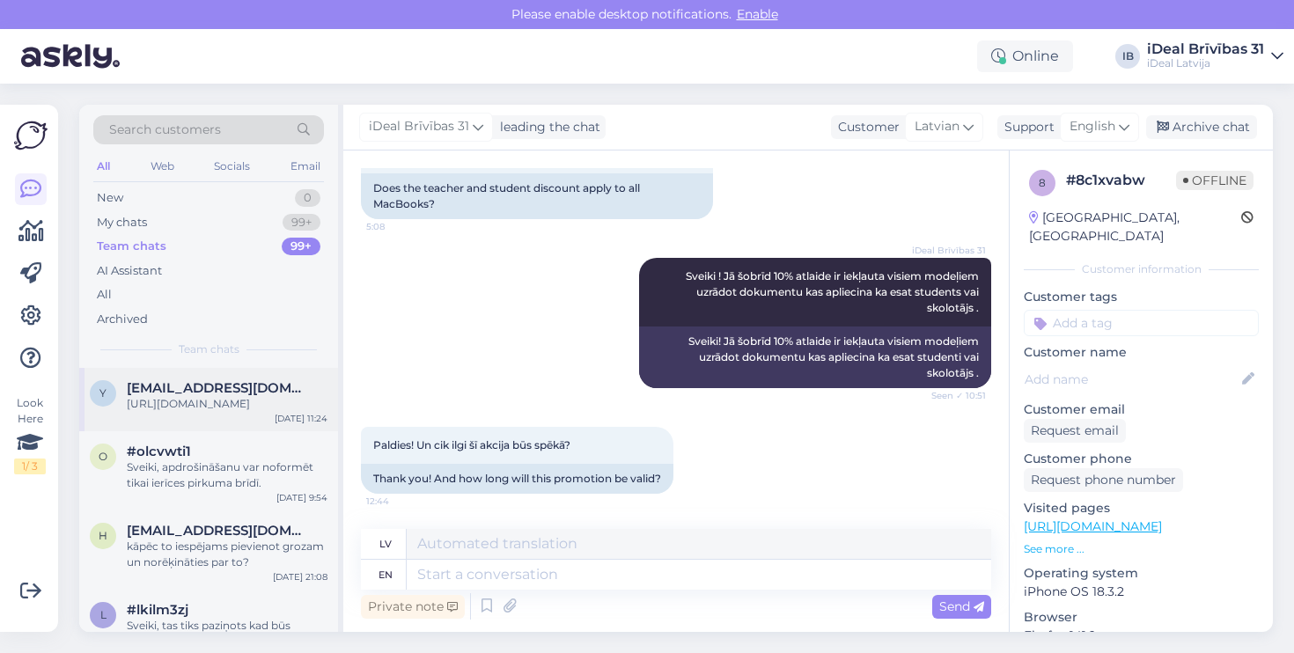
click at [194, 384] on span "[EMAIL_ADDRESS][DOMAIN_NAME]" at bounding box center [218, 388] width 183 height 16
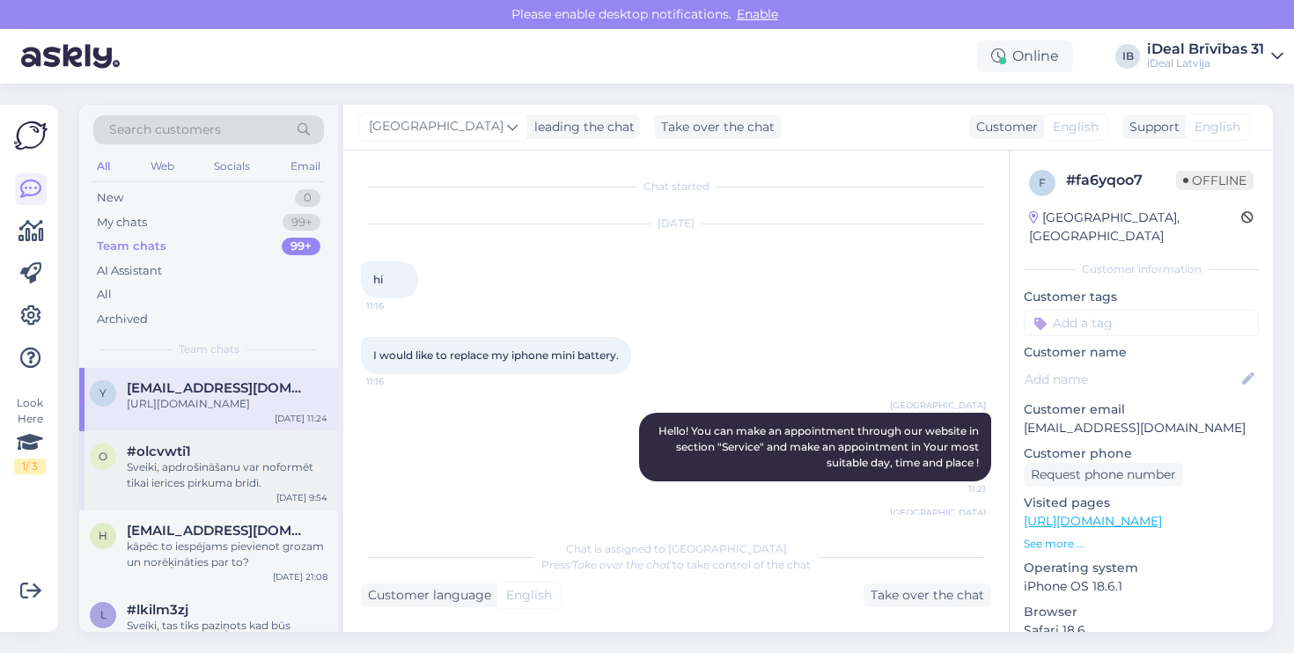
click at [230, 461] on div "Sveiki, apdrošināšanu var noformēt tikai ierīces pirkuma brīdī." at bounding box center [227, 475] width 201 height 32
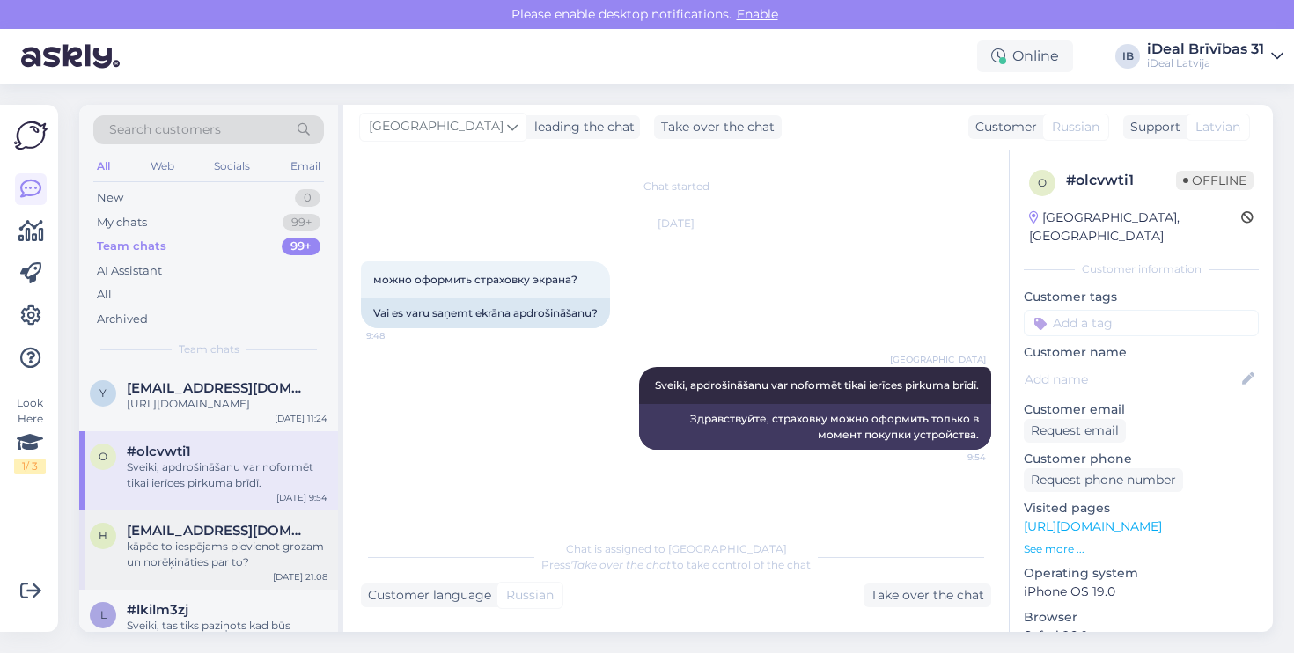
click at [259, 568] on div "h [EMAIL_ADDRESS][DOMAIN_NAME] kāpēc to iespējams pievienot grozam un norēķināt…" at bounding box center [208, 549] width 259 height 79
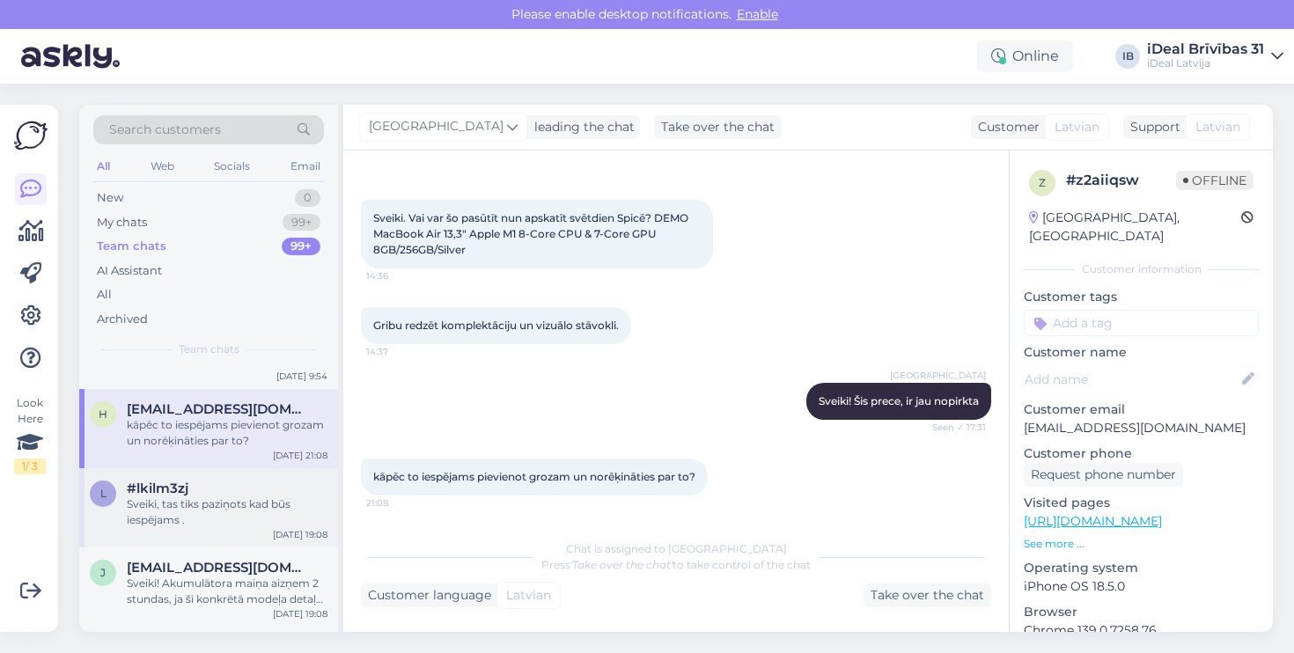
click at [225, 486] on div "#lkilm3zj" at bounding box center [227, 488] width 201 height 16
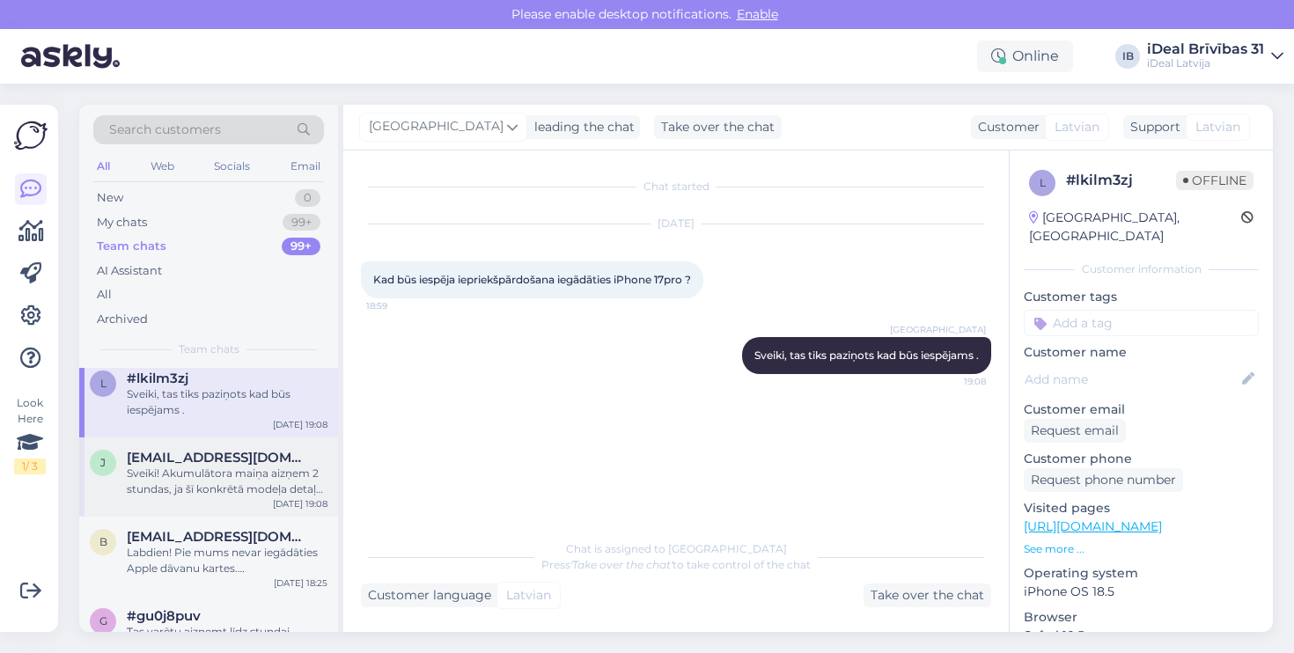
click at [196, 505] on div "[PERSON_NAME] [PERSON_NAME][EMAIL_ADDRESS][DOMAIN_NAME] Sveiki! Akumulātora mai…" at bounding box center [208, 476] width 259 height 79
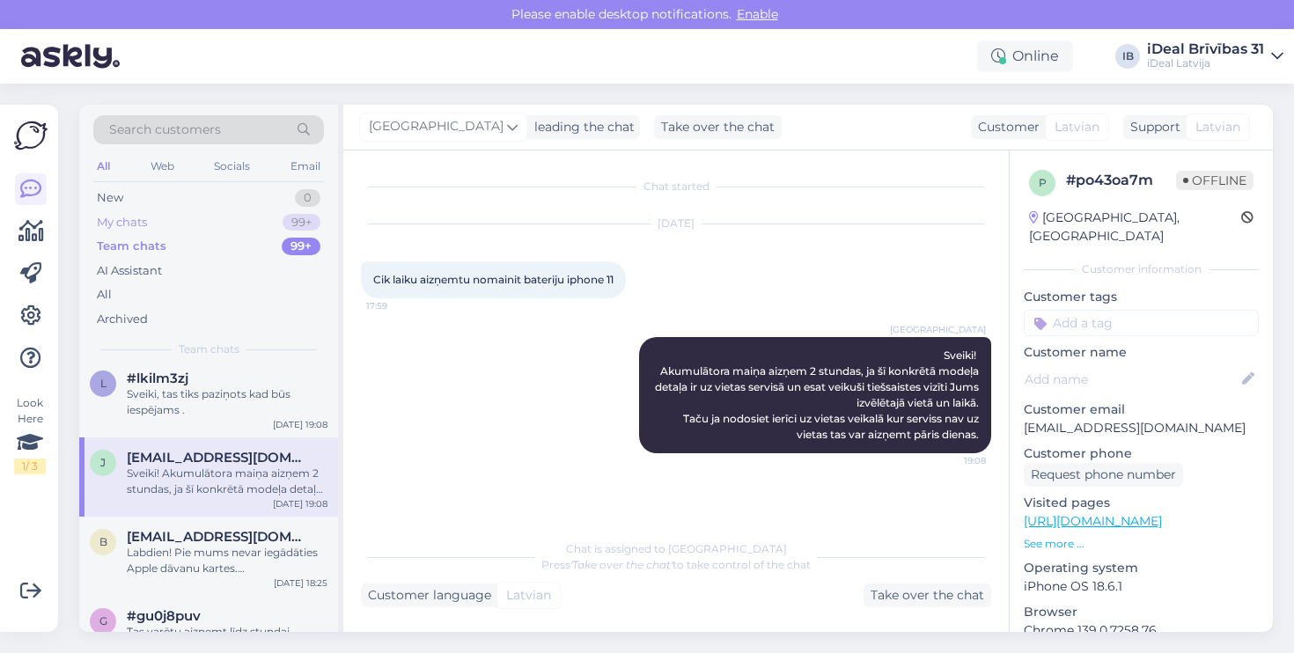
click at [245, 212] on div "My chats 99+" at bounding box center [208, 222] width 231 height 25
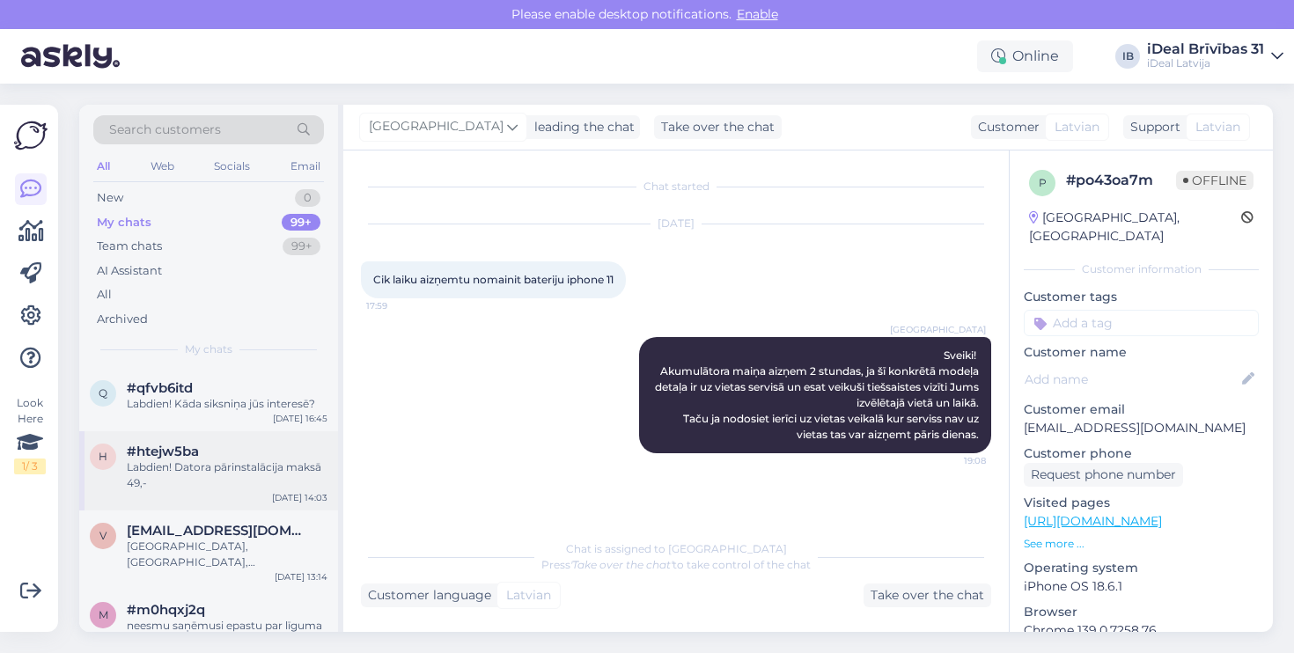
click at [156, 448] on span "#htejw5ba" at bounding box center [163, 451] width 72 height 16
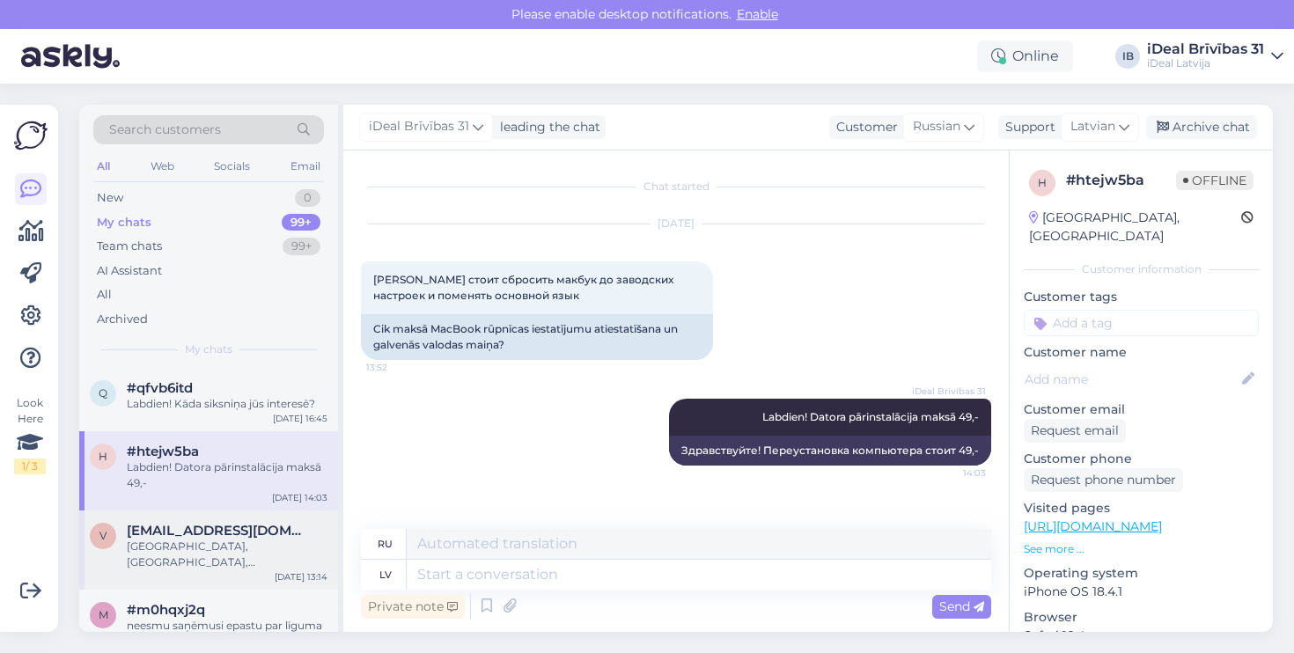
click at [193, 532] on span "[EMAIL_ADDRESS][DOMAIN_NAME]" at bounding box center [218, 531] width 183 height 16
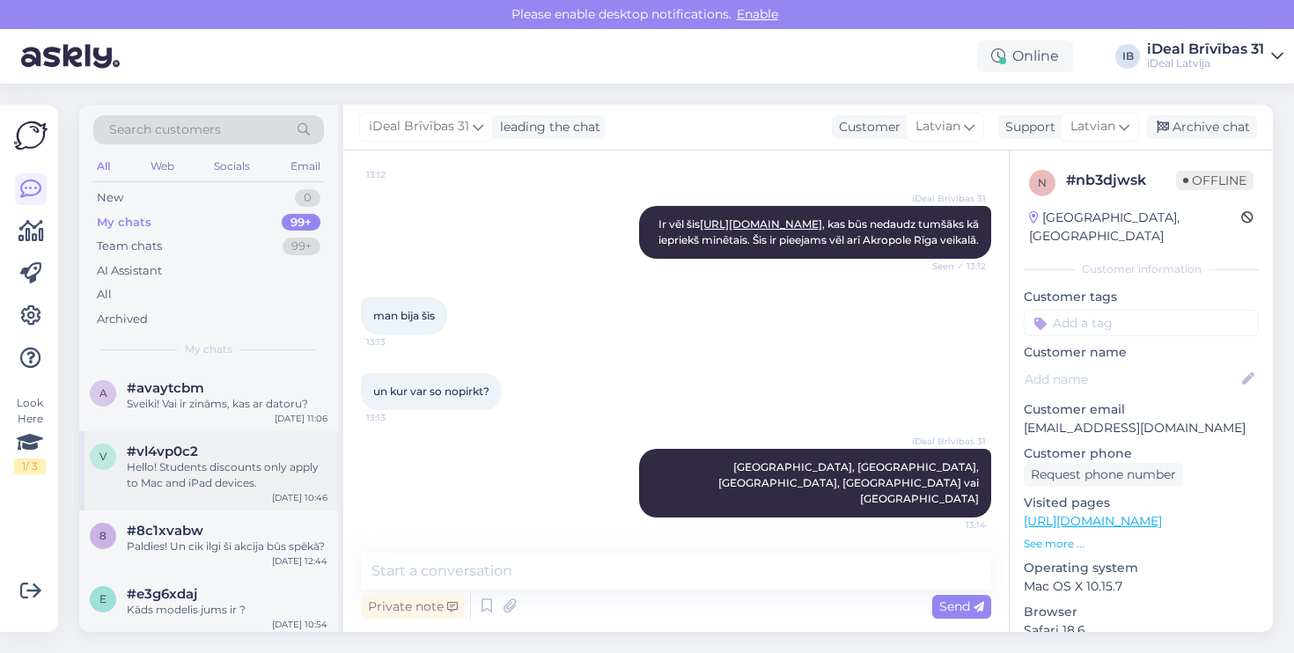
click at [225, 493] on div "v #vl4vp0c2 Hello! Students discounts only apply to Mac and iPad devices. [DATE…" at bounding box center [208, 470] width 259 height 79
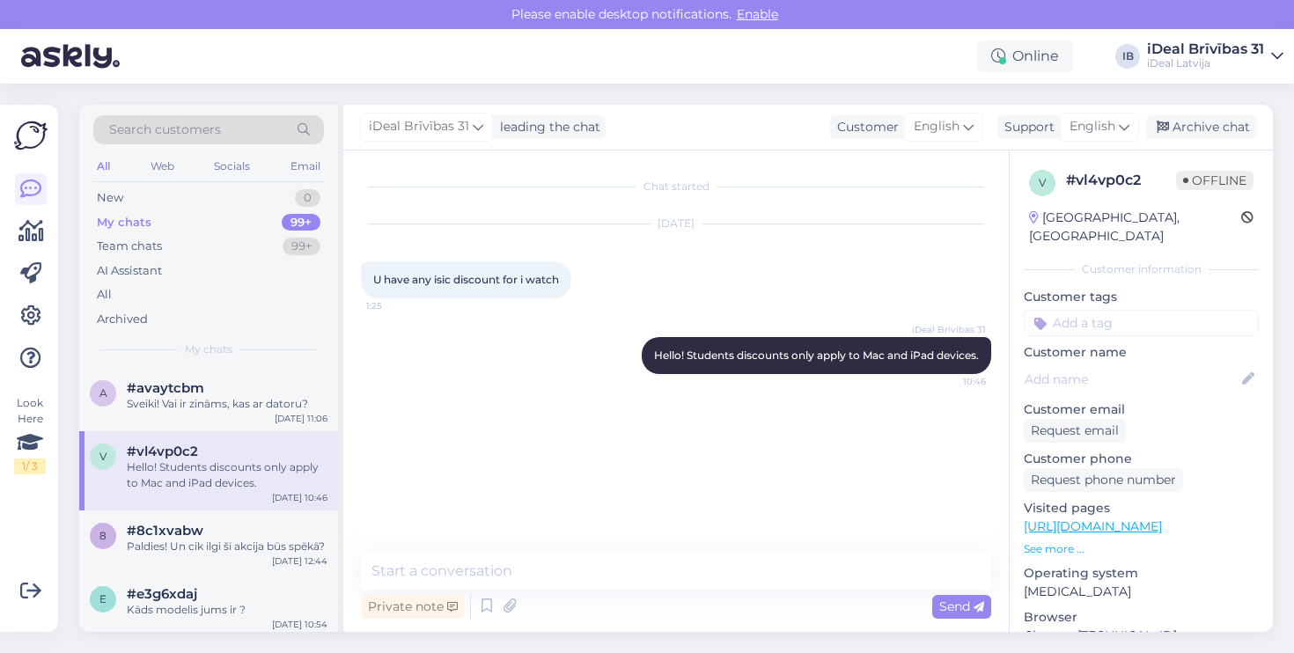
click at [199, 505] on div "v #vl4vp0c2 Hello! Students discounts only apply to Mac and iPad devices. [DATE…" at bounding box center [208, 470] width 259 height 79
click at [199, 527] on span "#8c1xvabw" at bounding box center [165, 531] width 77 height 16
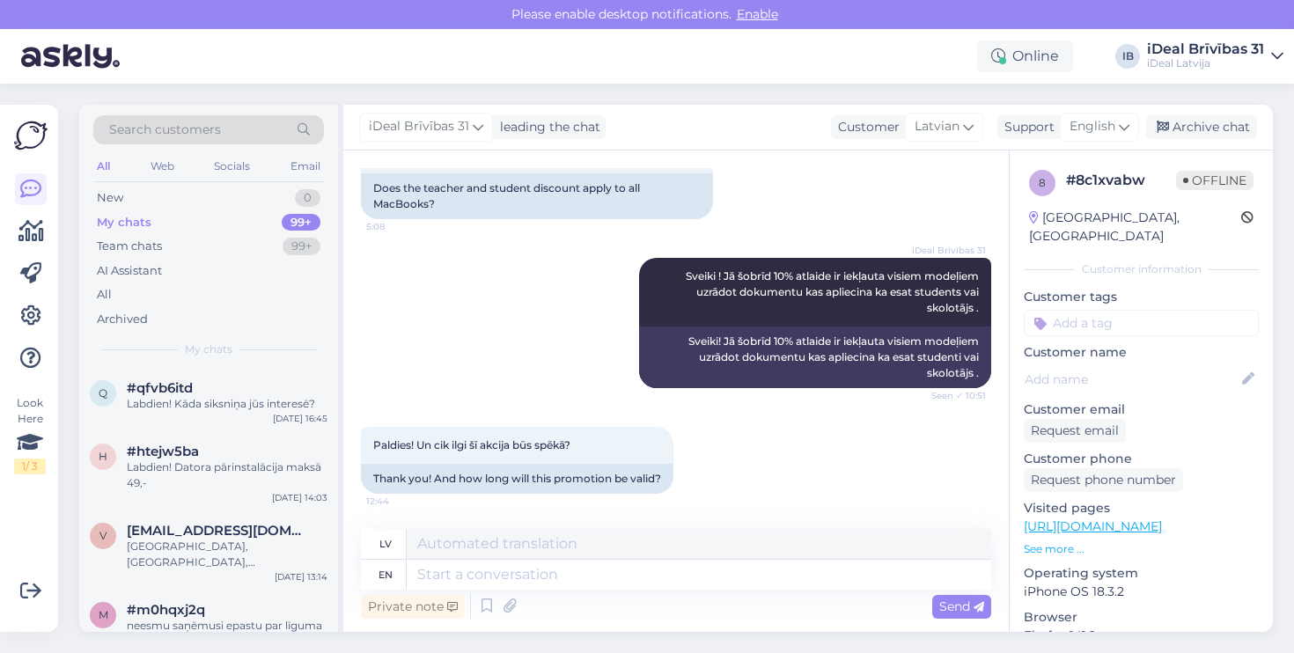
click at [297, 435] on div "h #htejw5ba Labdien! Datora pārinstalācija maksā 49,- [DATE] 14:03" at bounding box center [208, 470] width 259 height 79
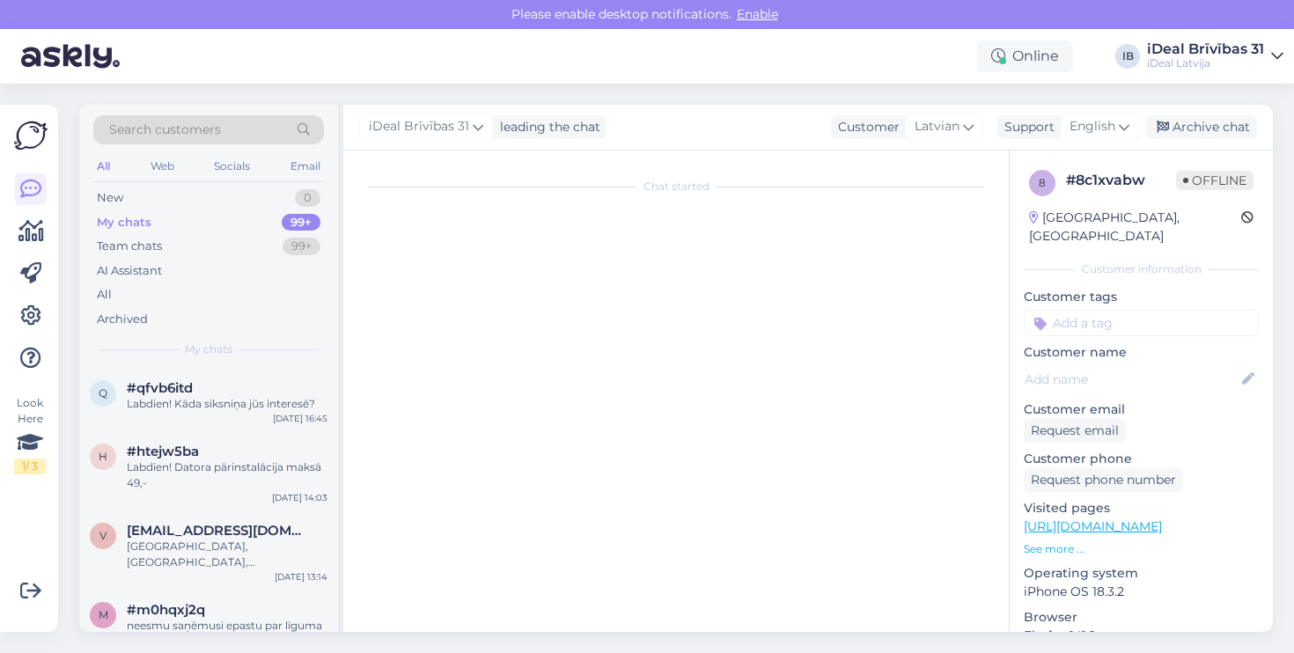
scroll to position [0, 0]
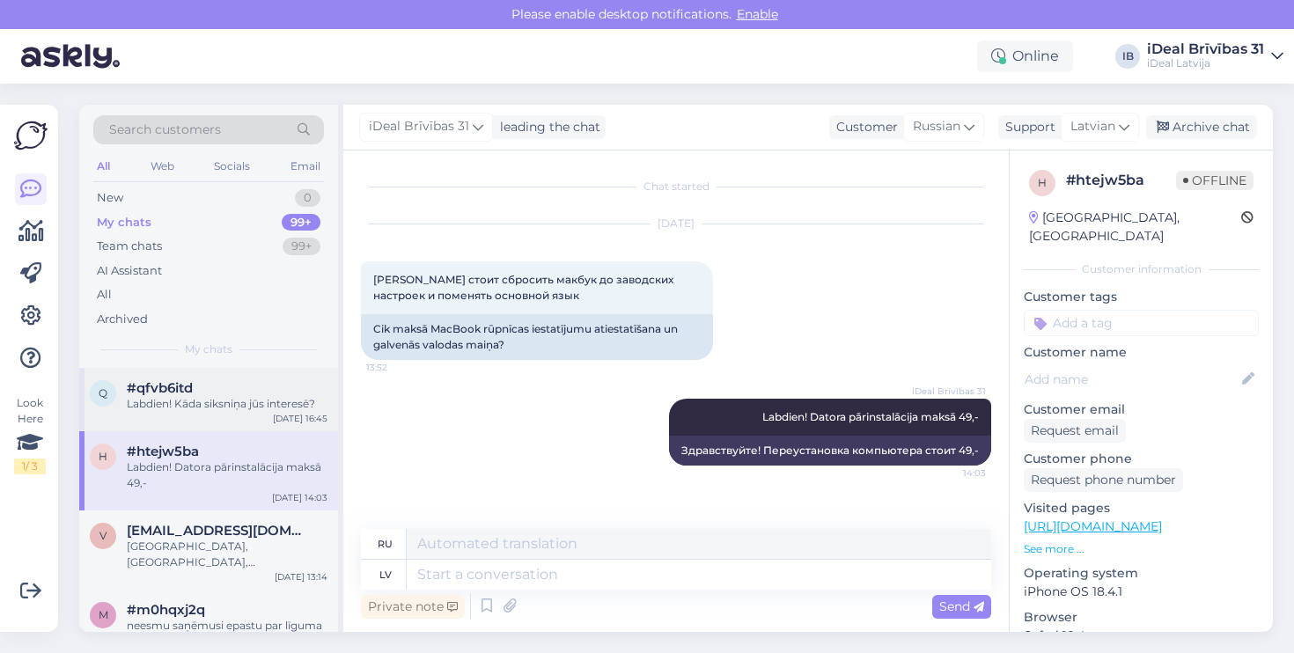
click at [299, 416] on div "[DATE] 16:45" at bounding box center [300, 418] width 55 height 13
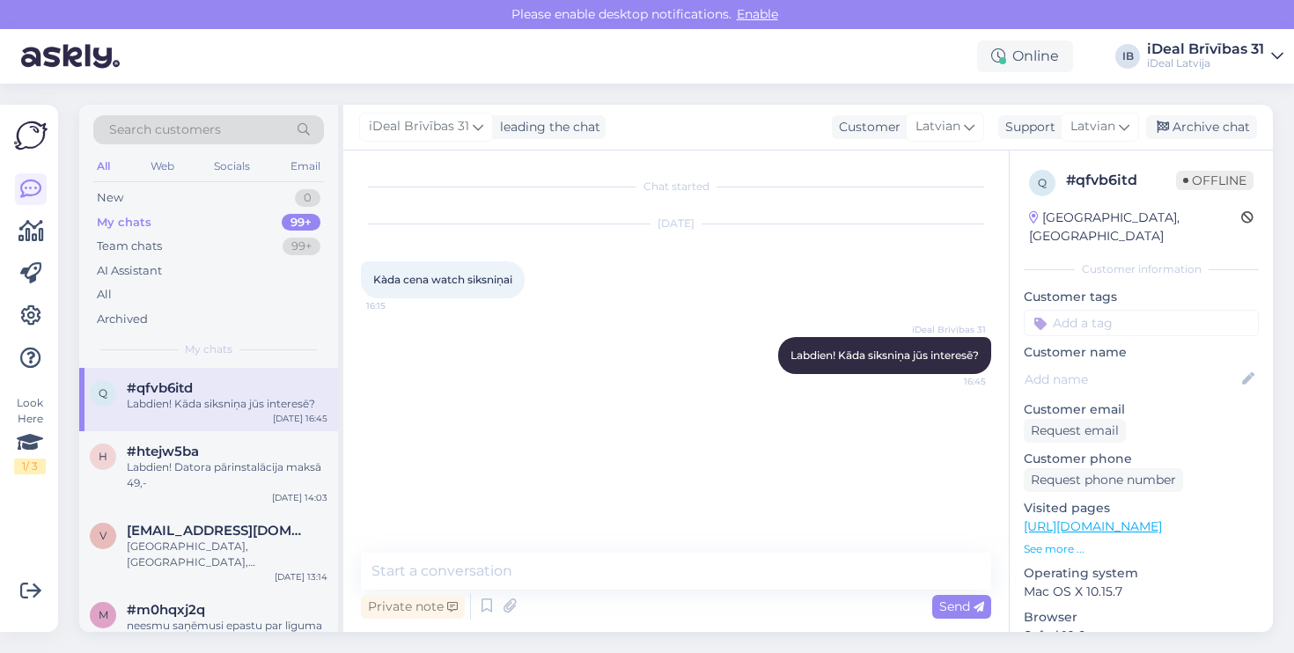
click at [239, 411] on div "q #qfvb6itd Labdien! Kāda siksniņa jūs interesē? [DATE] 16:45" at bounding box center [208, 399] width 259 height 63
click at [237, 443] on div "#htejw5ba" at bounding box center [227, 451] width 201 height 16
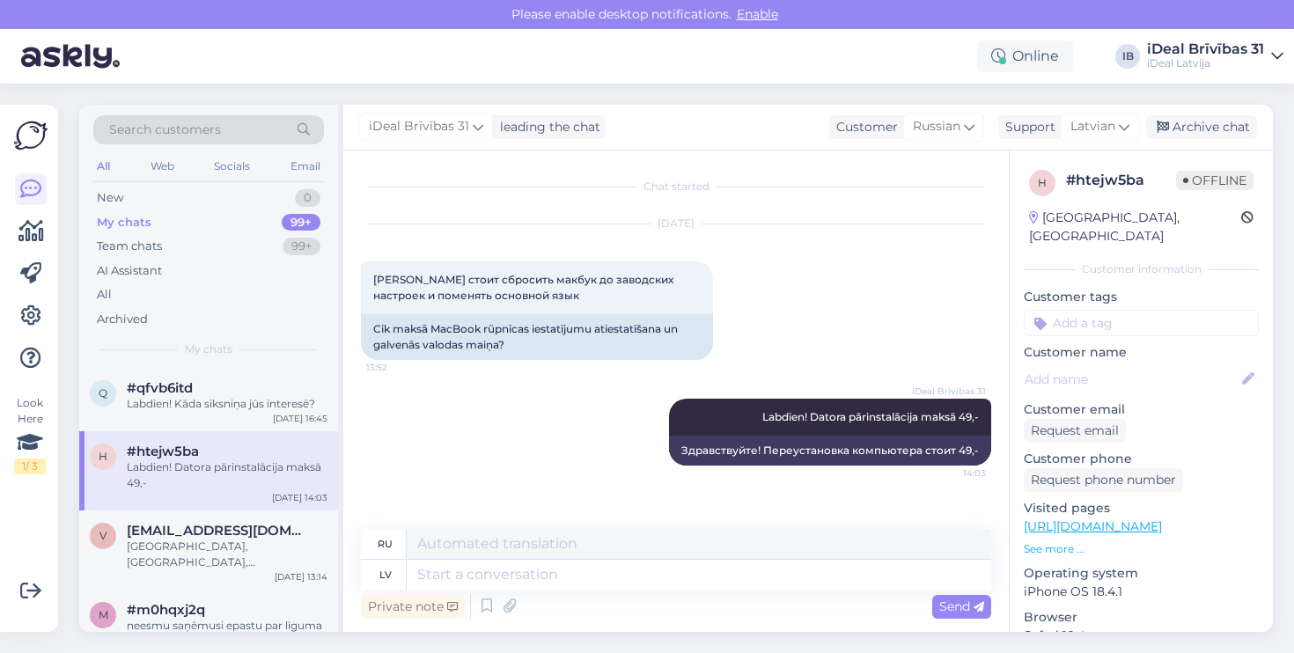
click at [245, 438] on div "h #htejw5ba Labdien! Datora pārinstalācija maksā 49,- [DATE] 14:03" at bounding box center [208, 470] width 259 height 79
click at [237, 371] on div "q #qfvb6itd Labdien! Kāda siksniņa jūs interesē? [DATE] 16:45" at bounding box center [208, 399] width 259 height 63
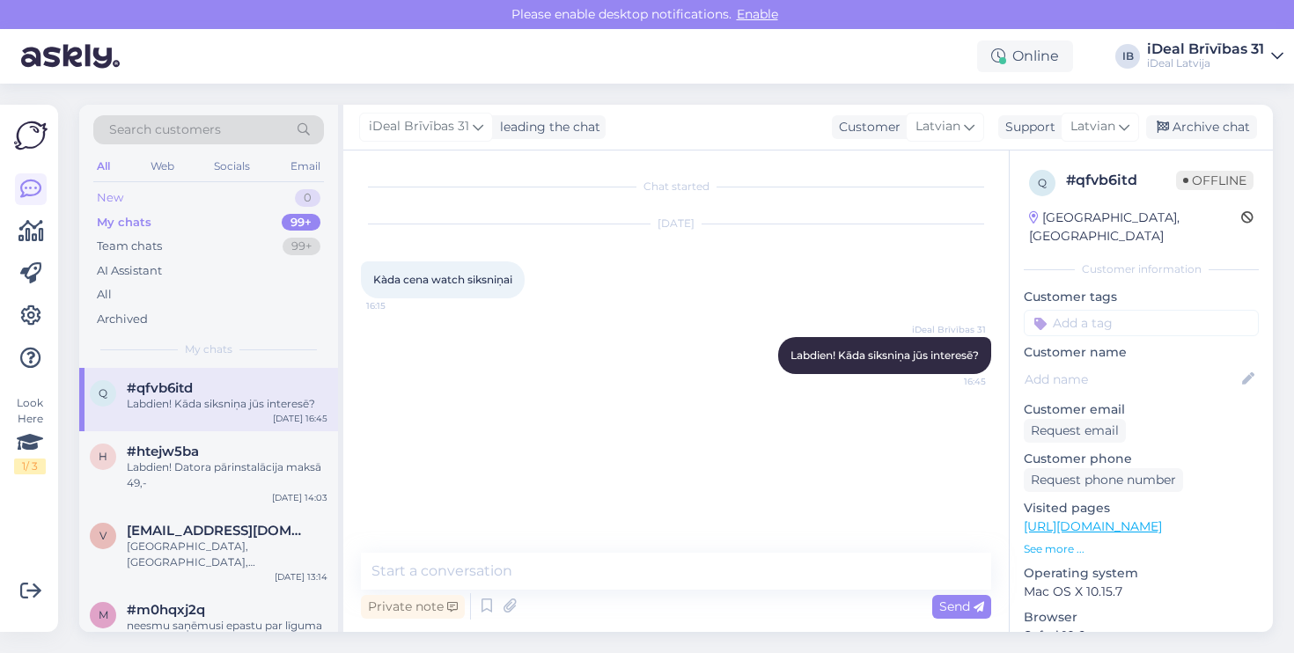
click at [241, 204] on div "New 0" at bounding box center [208, 198] width 231 height 25
